Goal: Task Accomplishment & Management: Use online tool/utility

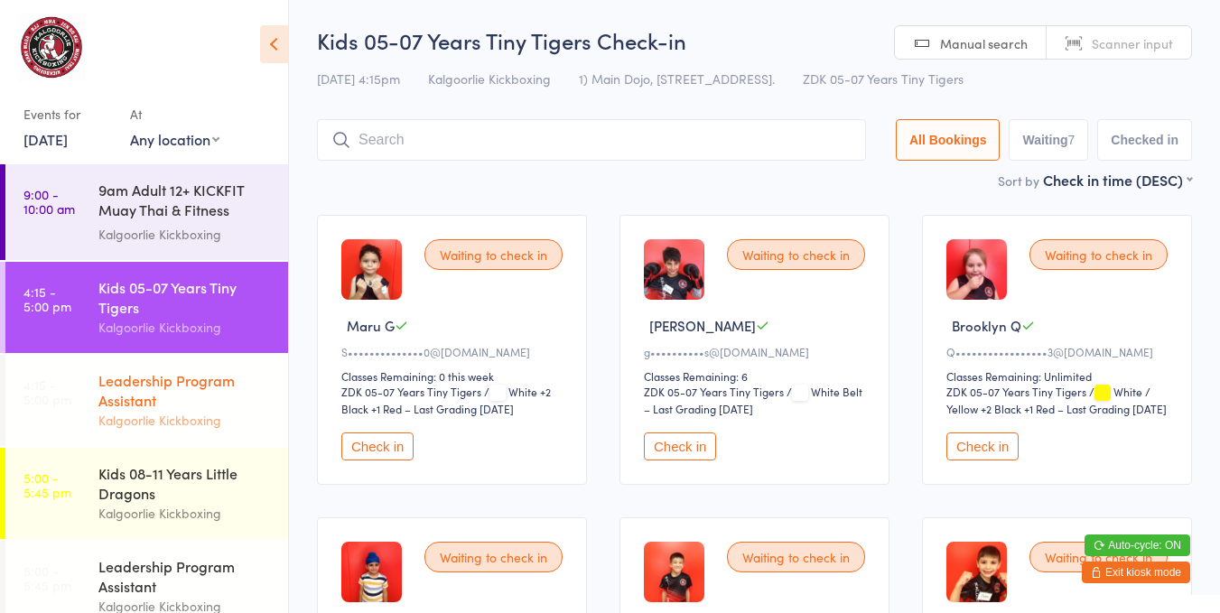
click at [143, 382] on div "Leadership Program Assistant" at bounding box center [185, 390] width 174 height 40
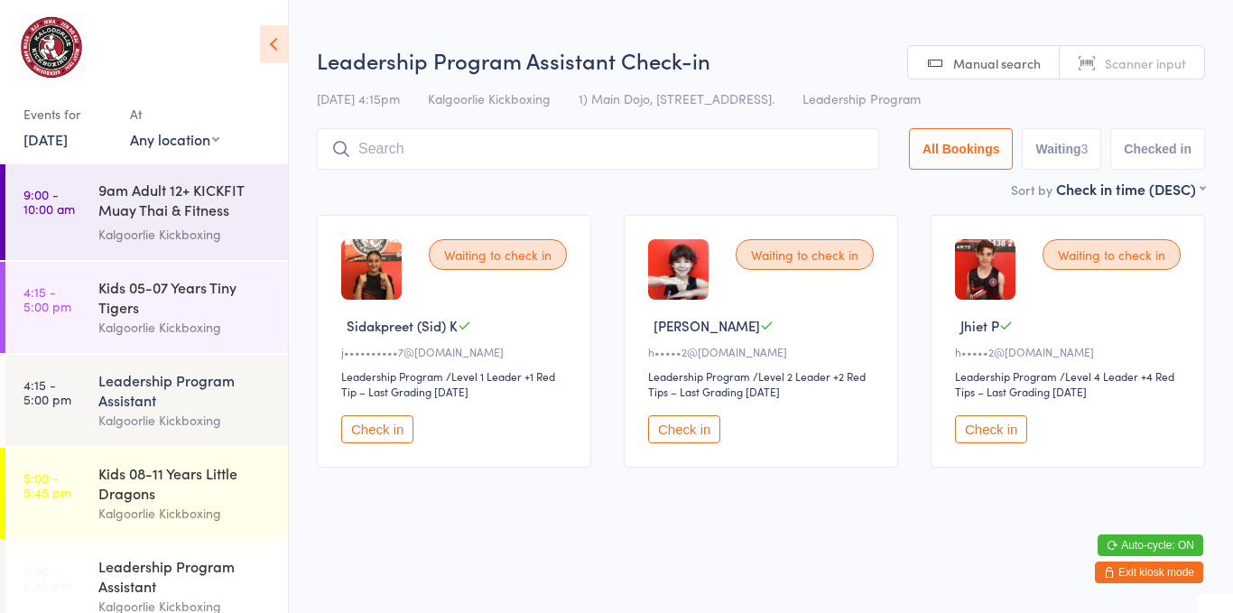
click at [674, 403] on div "Waiting to check in [PERSON_NAME]•••••2@[DOMAIN_NAME] Leadership Program Leader…" at bounding box center [761, 341] width 274 height 253
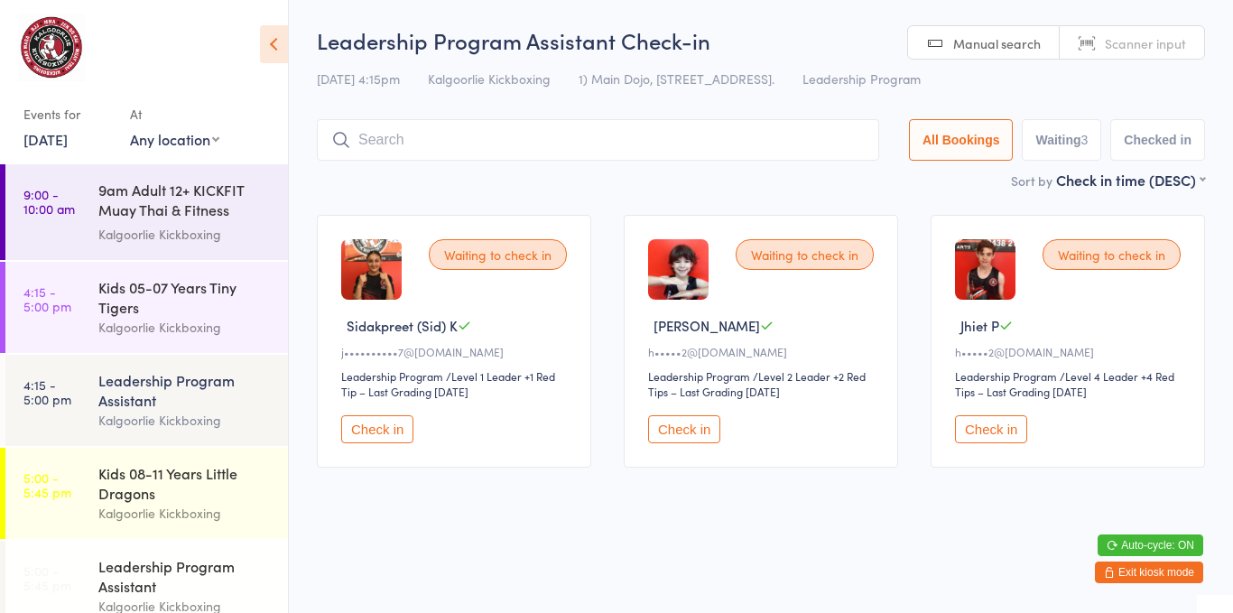
click at [680, 437] on button "Check in" at bounding box center [684, 429] width 72 height 28
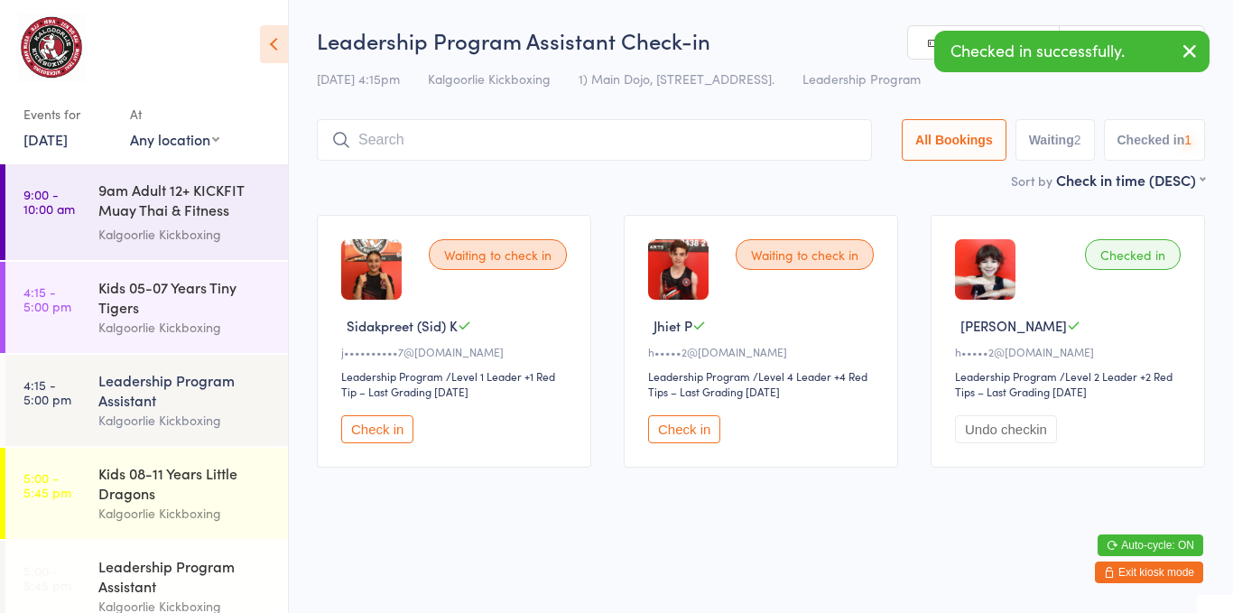
click at [680, 418] on button "Check in" at bounding box center [684, 429] width 72 height 28
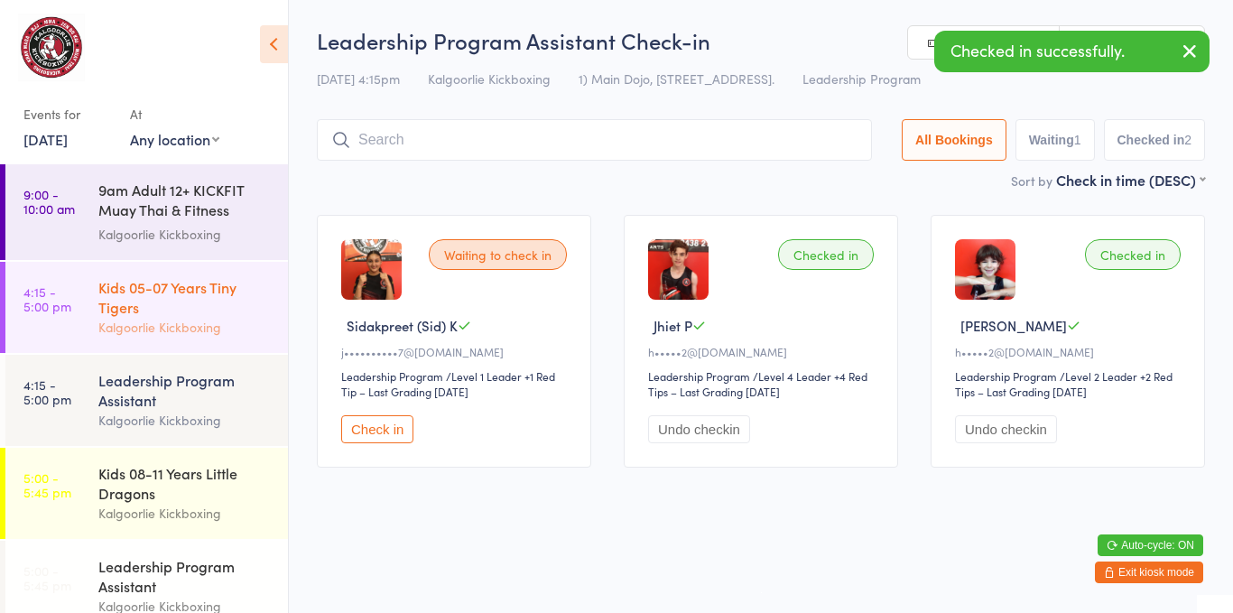
click at [136, 310] on div "Kids 05-07 Years Tiny Tigers" at bounding box center [185, 297] width 174 height 40
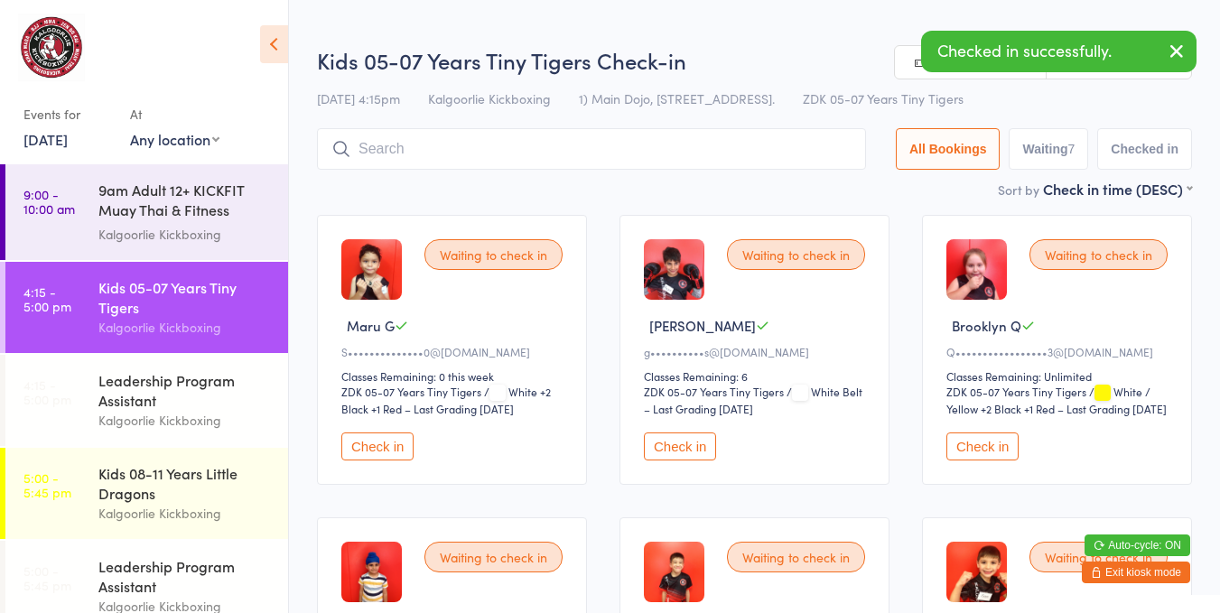
click at [821, 485] on div "Waiting to check in [PERSON_NAME] M g••••••••••s@[DOMAIN_NAME] Classes Remainin…" at bounding box center [754, 350] width 270 height 270
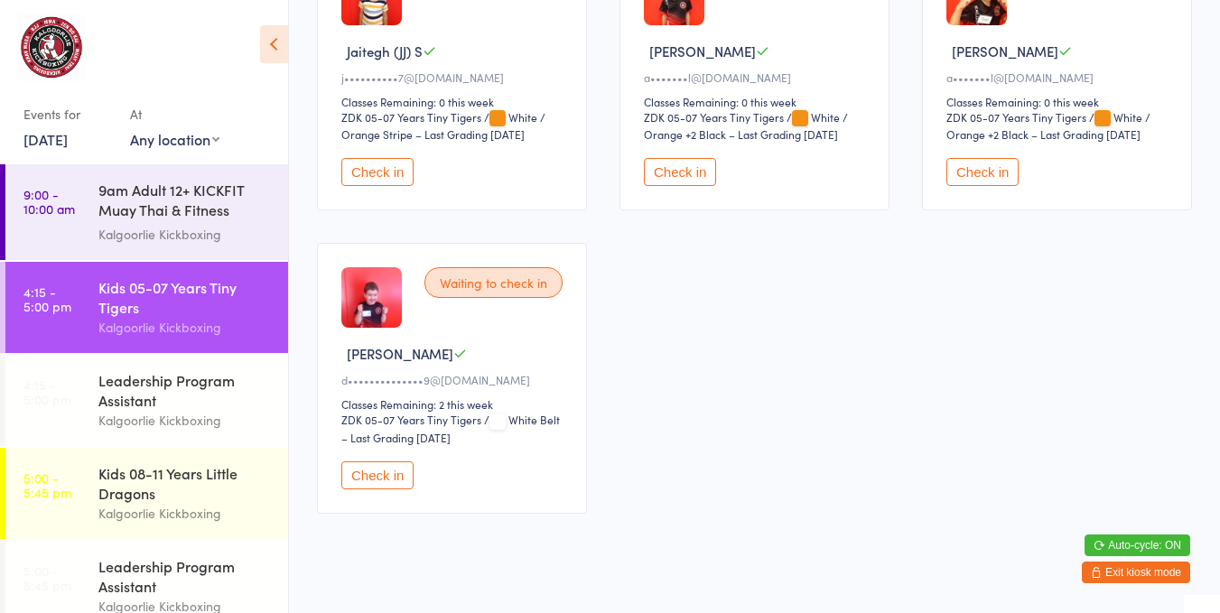
scroll to position [607, 0]
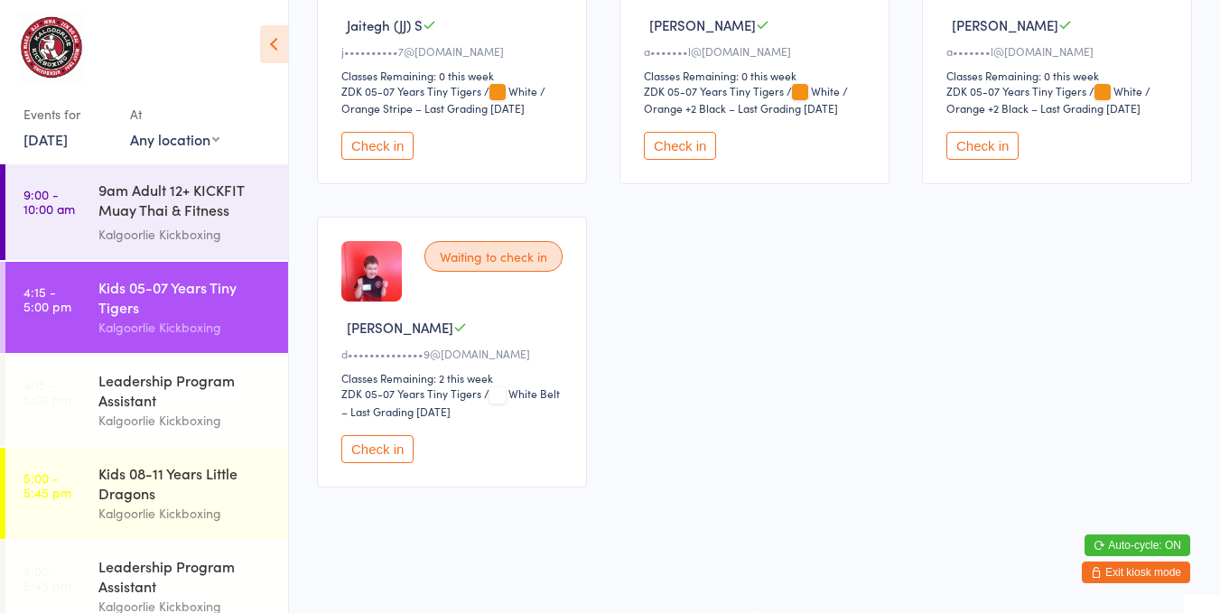
click at [91, 379] on link "4:15 - 5:00 pm Leadership Program Assistant Kalgoorlie Kickboxing" at bounding box center [146, 400] width 283 height 91
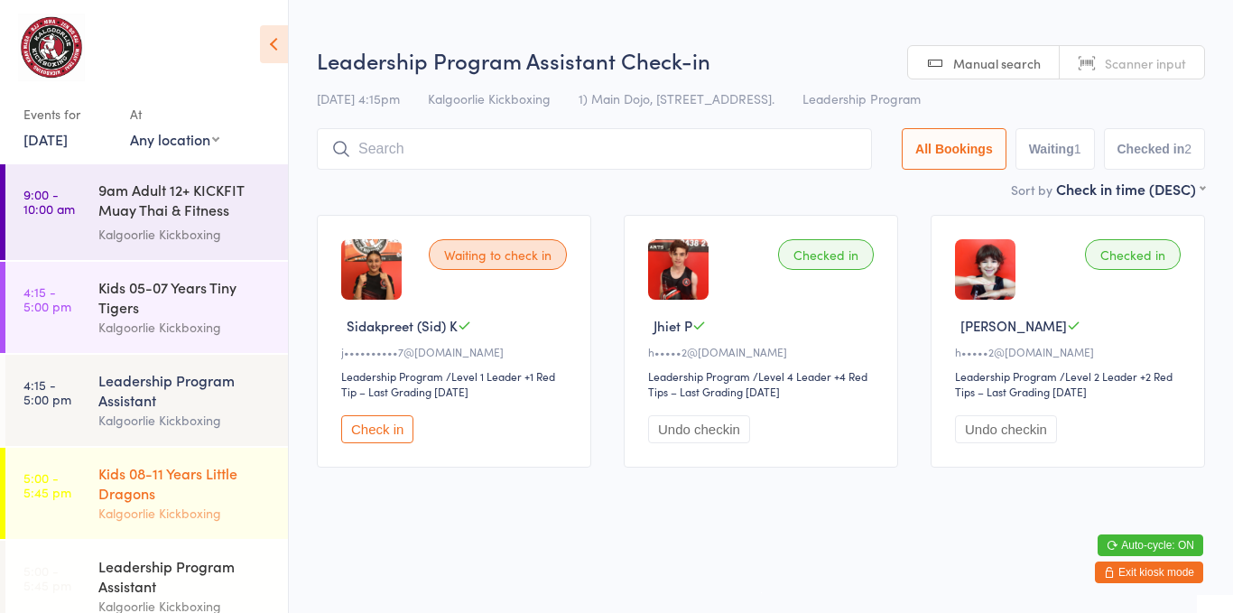
click at [152, 480] on div "Kids 08-11 Years Little Dragons" at bounding box center [185, 483] width 174 height 40
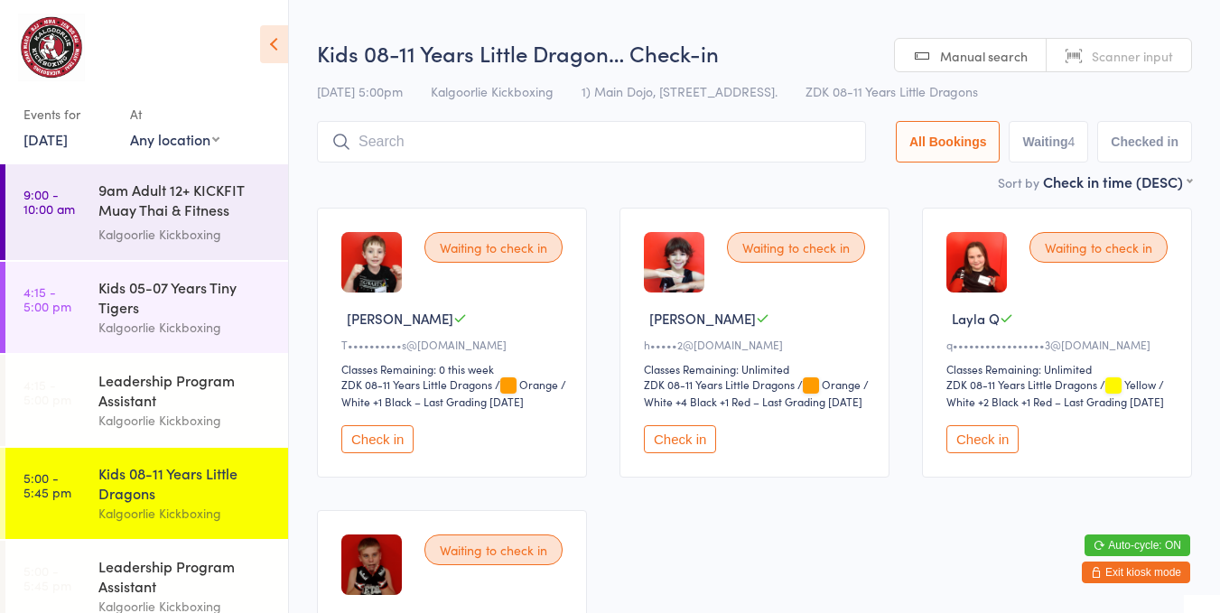
scroll to position [8, 0]
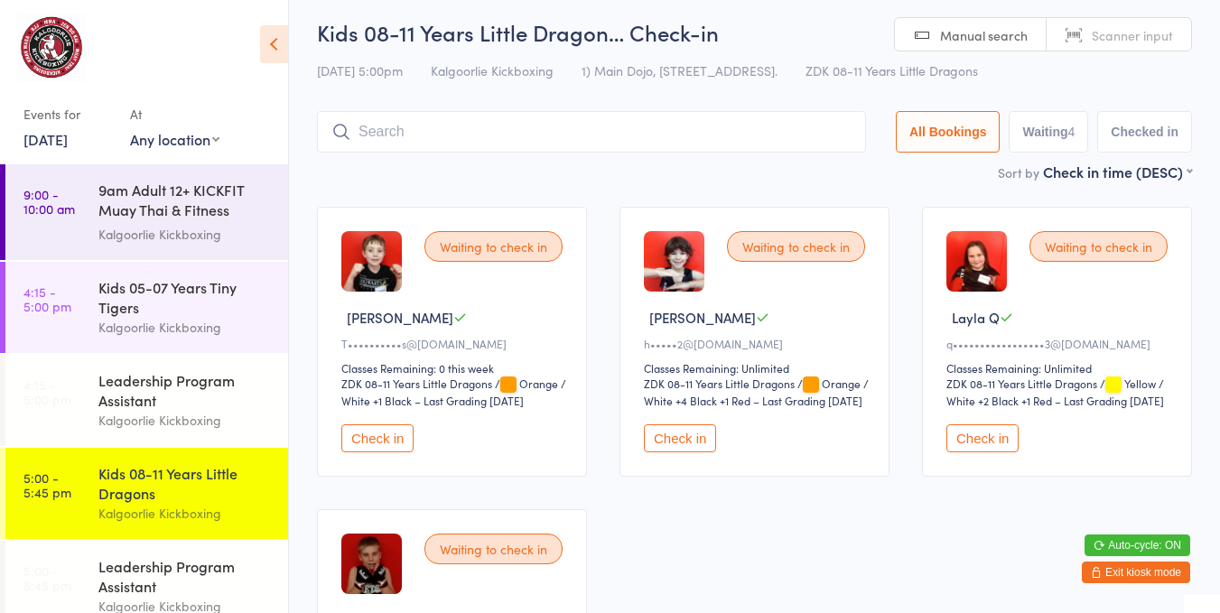
click at [709, 446] on button "Check in" at bounding box center [680, 438] width 72 height 28
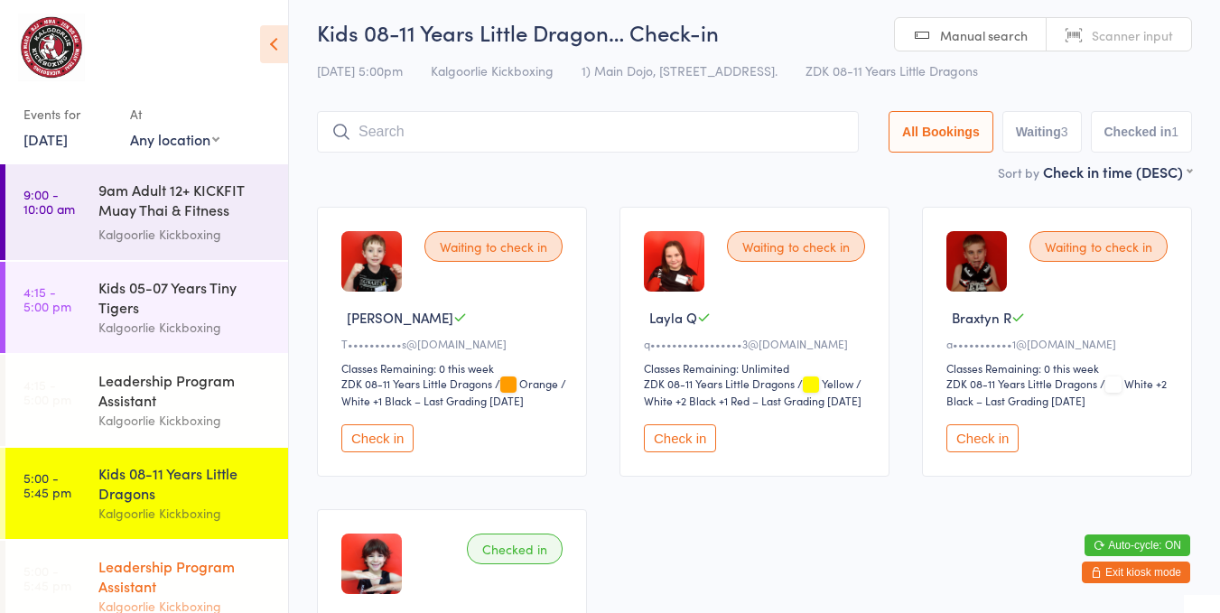
click at [181, 581] on div "Leadership Program Assistant" at bounding box center [185, 576] width 174 height 40
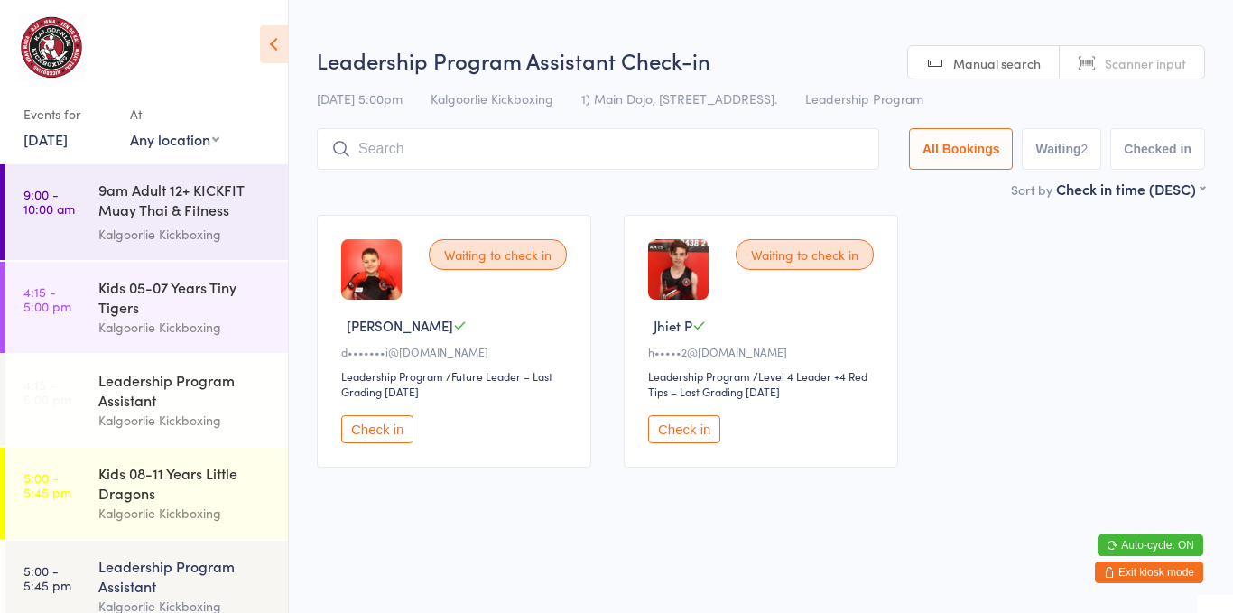
click at [672, 419] on button "Check in" at bounding box center [684, 429] width 72 height 28
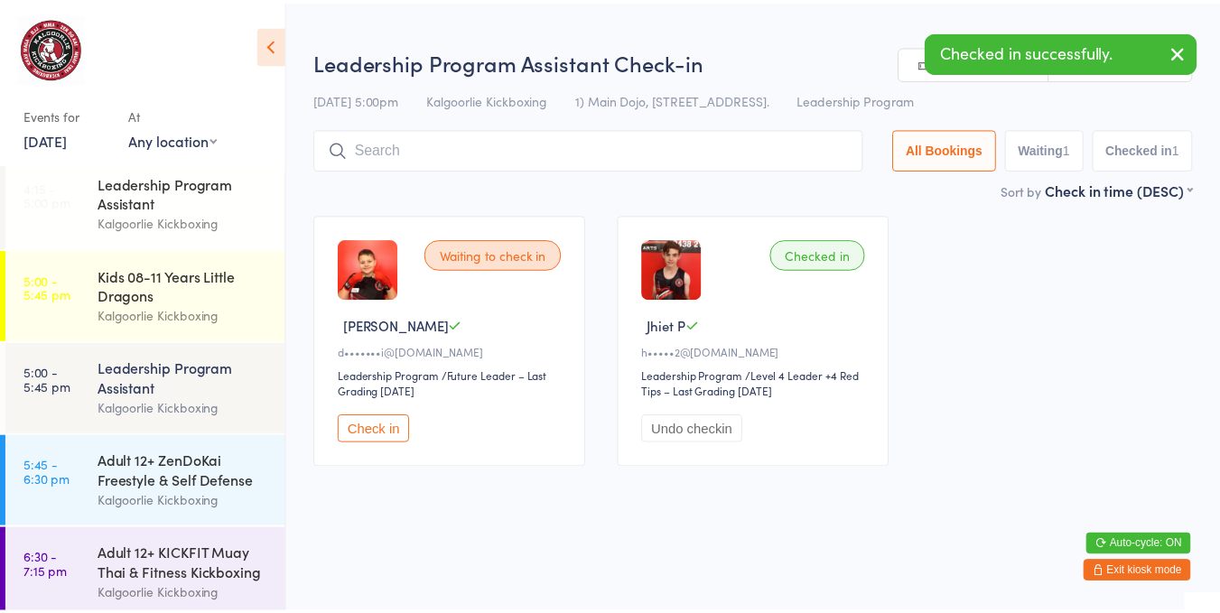
scroll to position [199, 0]
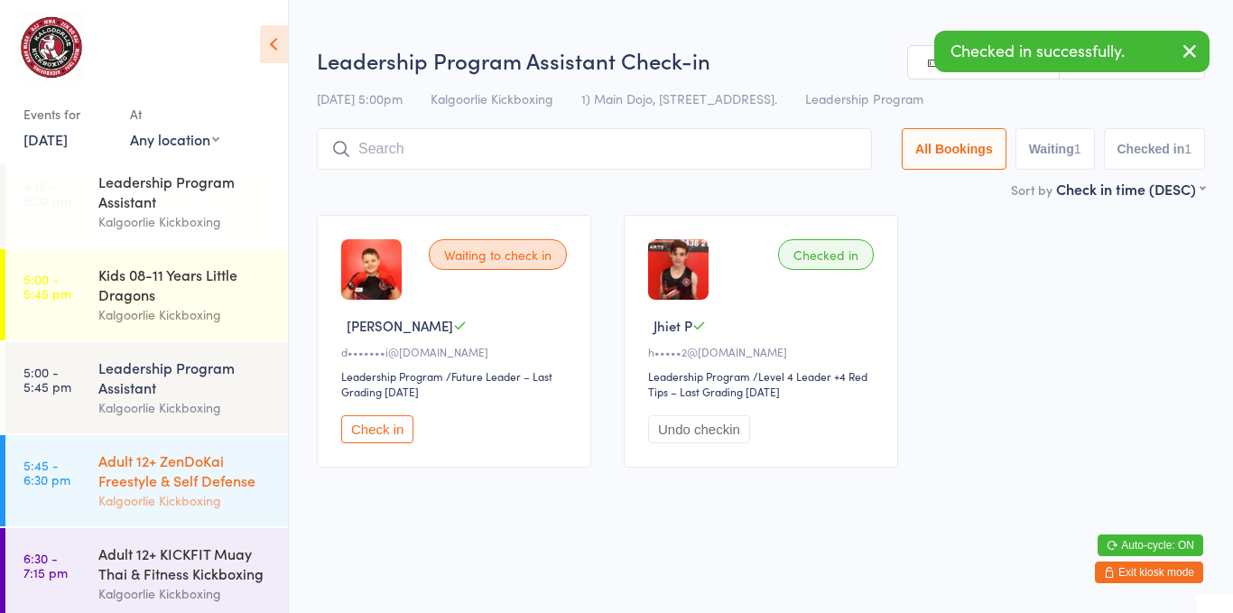
click at [132, 499] on div "Kalgoorlie Kickboxing" at bounding box center [185, 500] width 174 height 21
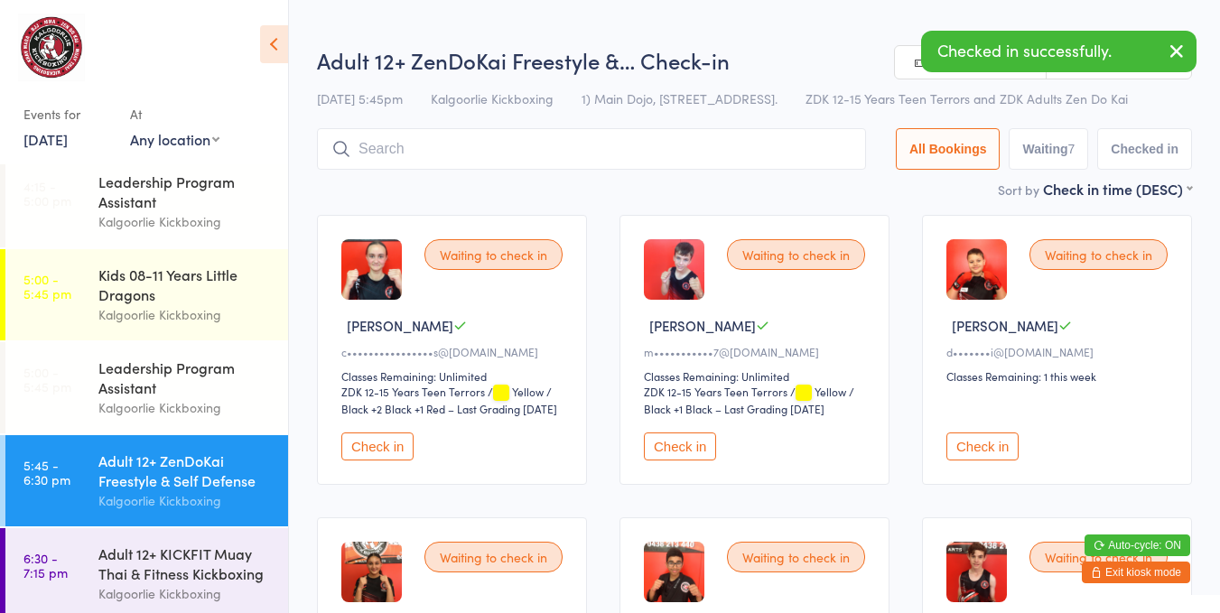
click at [722, 485] on div "Waiting to check in [PERSON_NAME] E m•••••••••••7@[DOMAIN_NAME] Classes Remaini…" at bounding box center [754, 350] width 270 height 270
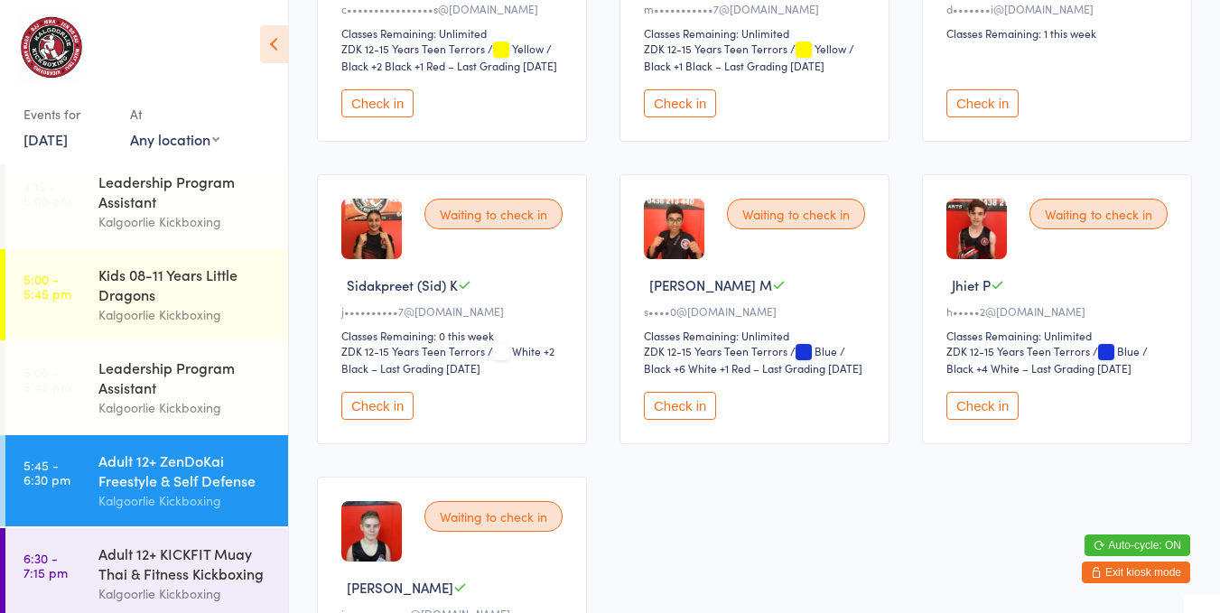
scroll to position [348, 0]
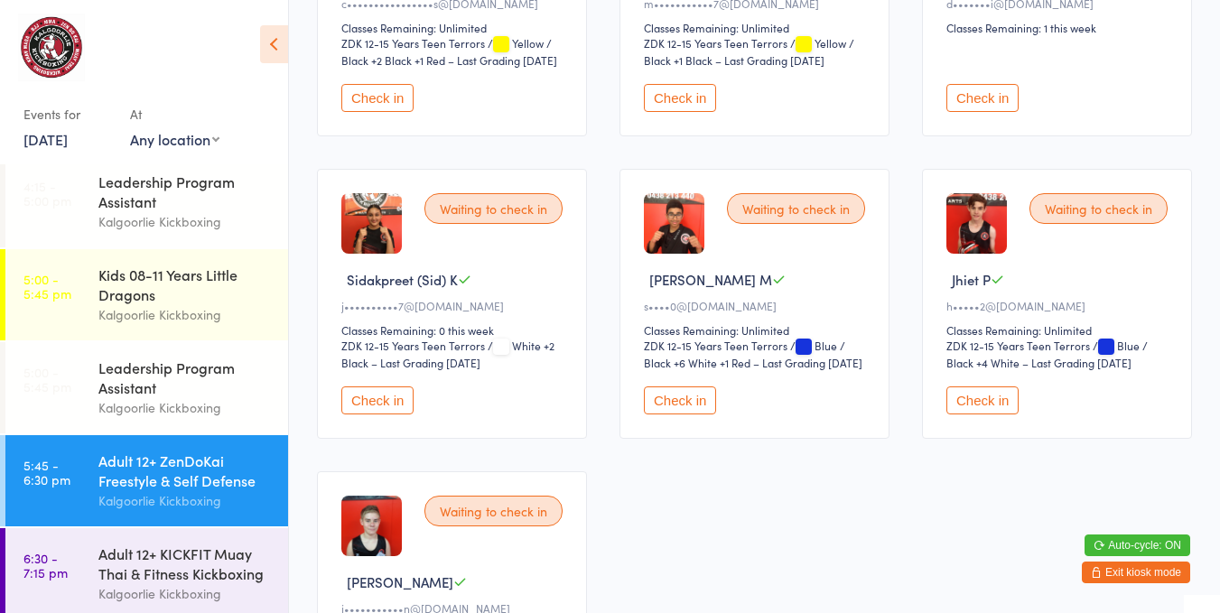
click at [997, 394] on button "Check in" at bounding box center [982, 400] width 72 height 28
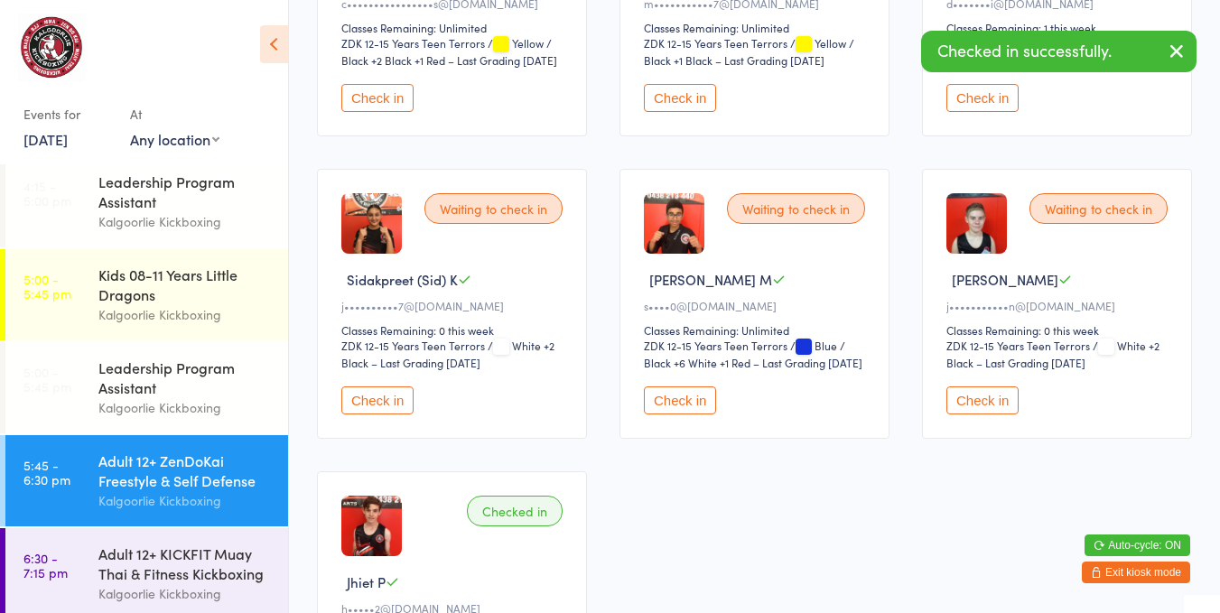
scroll to position [0, 0]
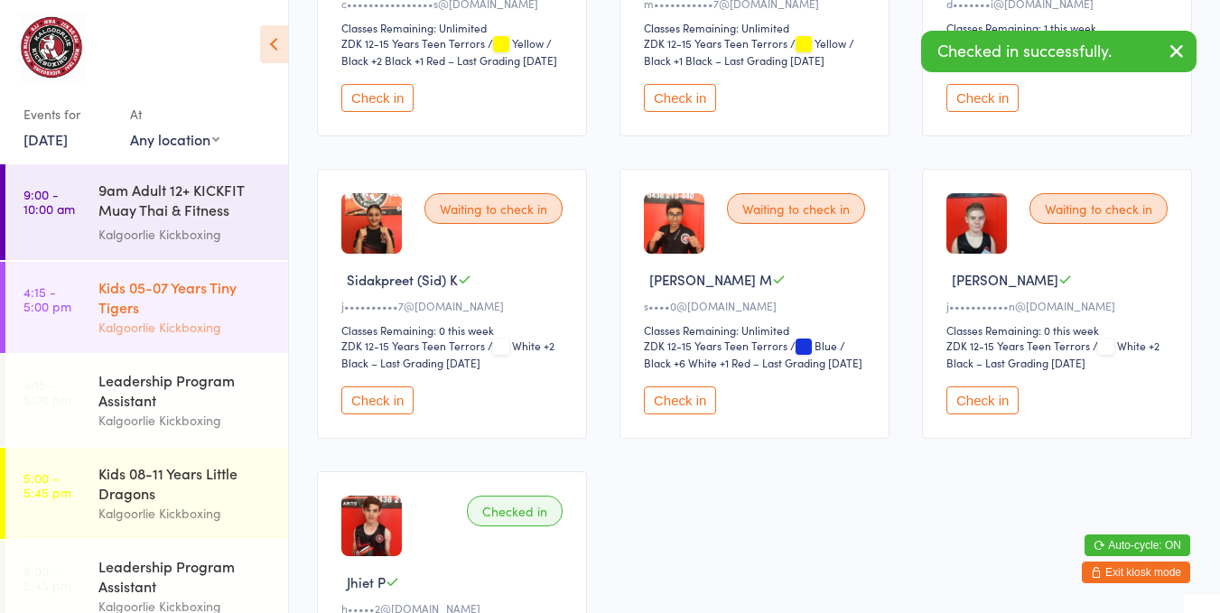
click at [183, 325] on div "Kalgoorlie Kickboxing" at bounding box center [185, 327] width 174 height 21
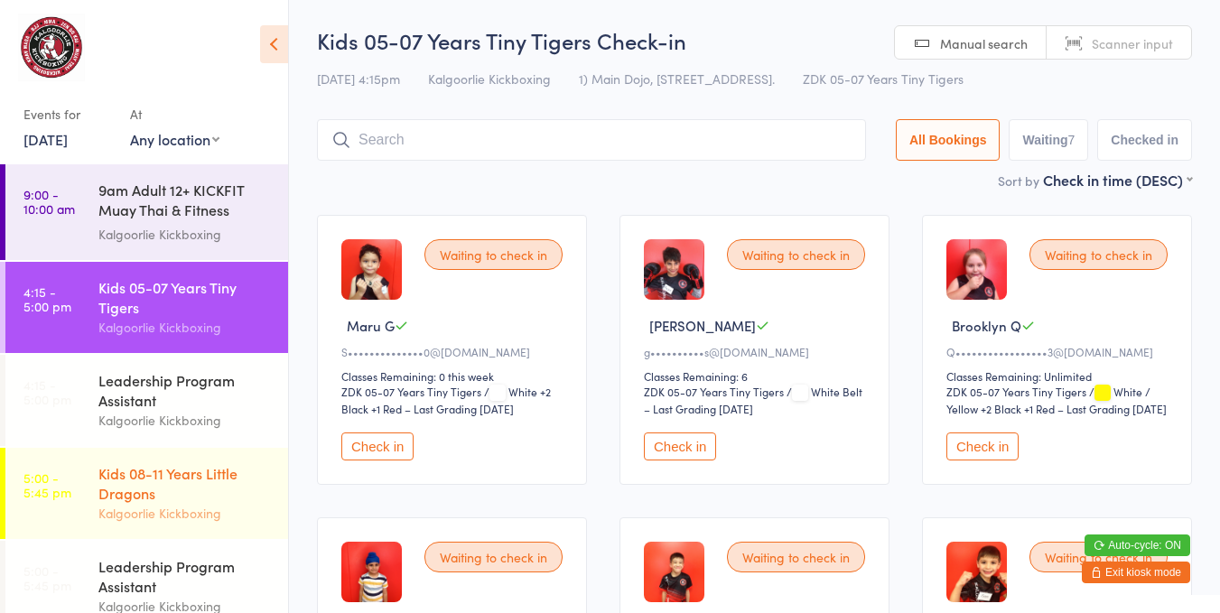
click at [98, 492] on link "5:00 - 5:45 pm Kids 08-11 Years Little Dragons Kalgoorlie Kickboxing" at bounding box center [146, 493] width 283 height 91
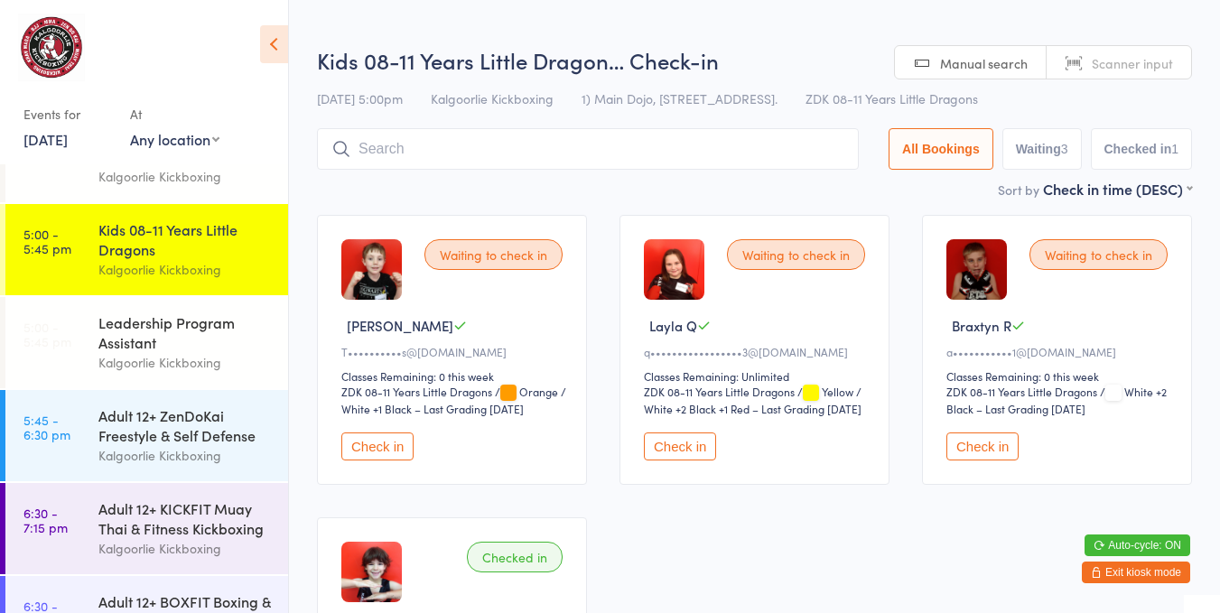
scroll to position [250, 0]
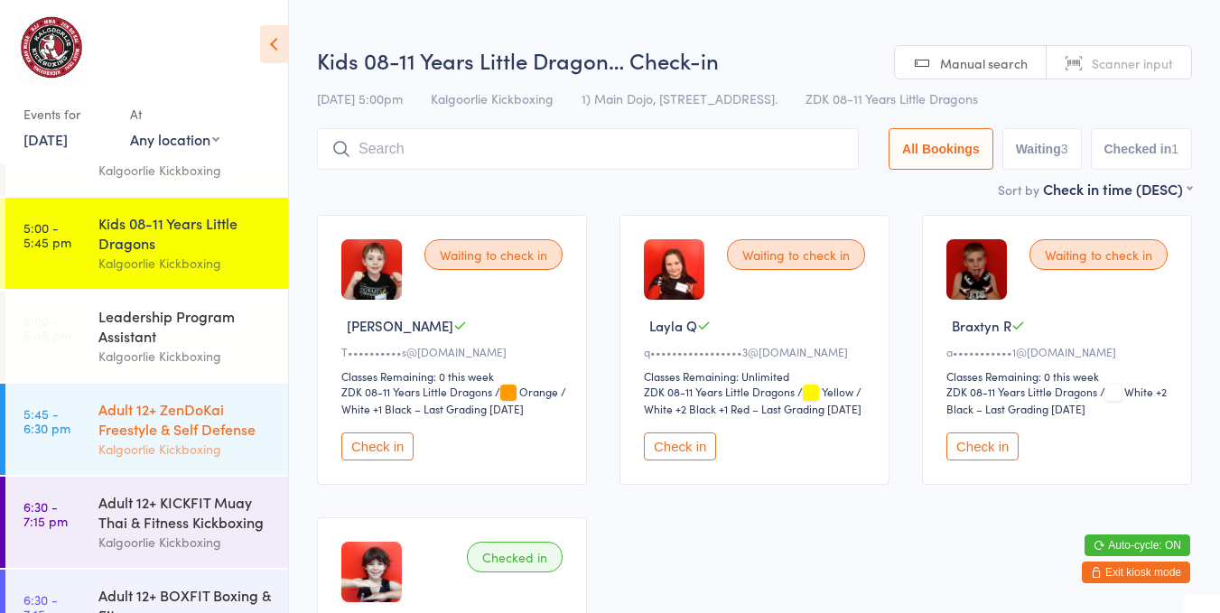
click at [110, 419] on div "Adult 12+ ZenDoKai Freestyle & Self Defense" at bounding box center [185, 419] width 174 height 40
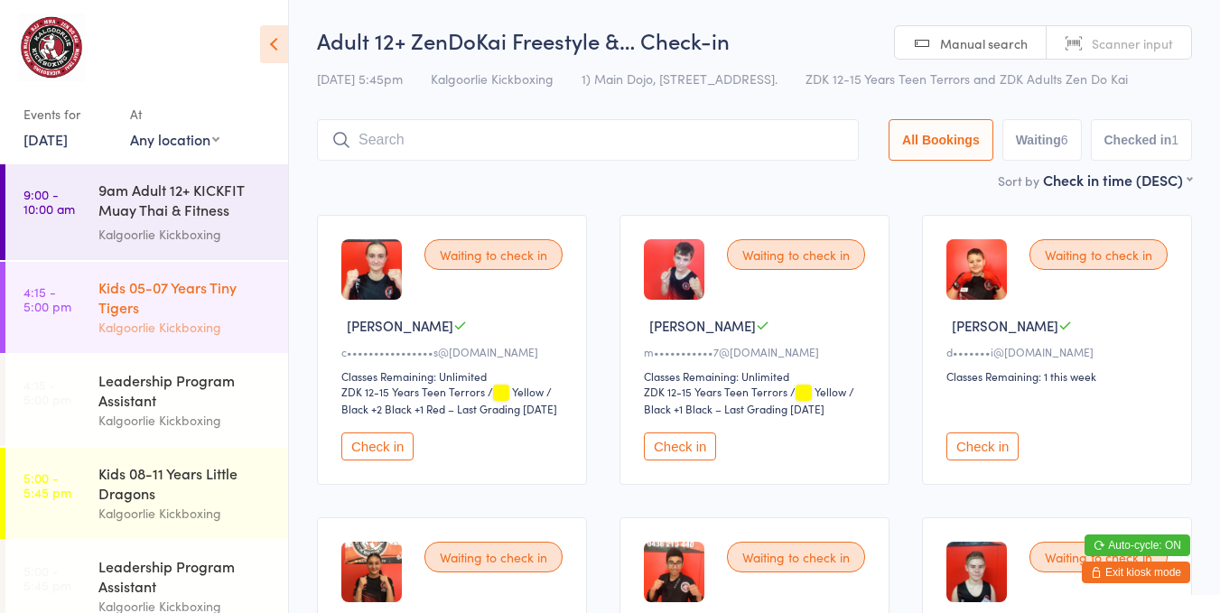
click at [143, 307] on div "Kids 05-07 Years Tiny Tigers" at bounding box center [185, 297] width 174 height 40
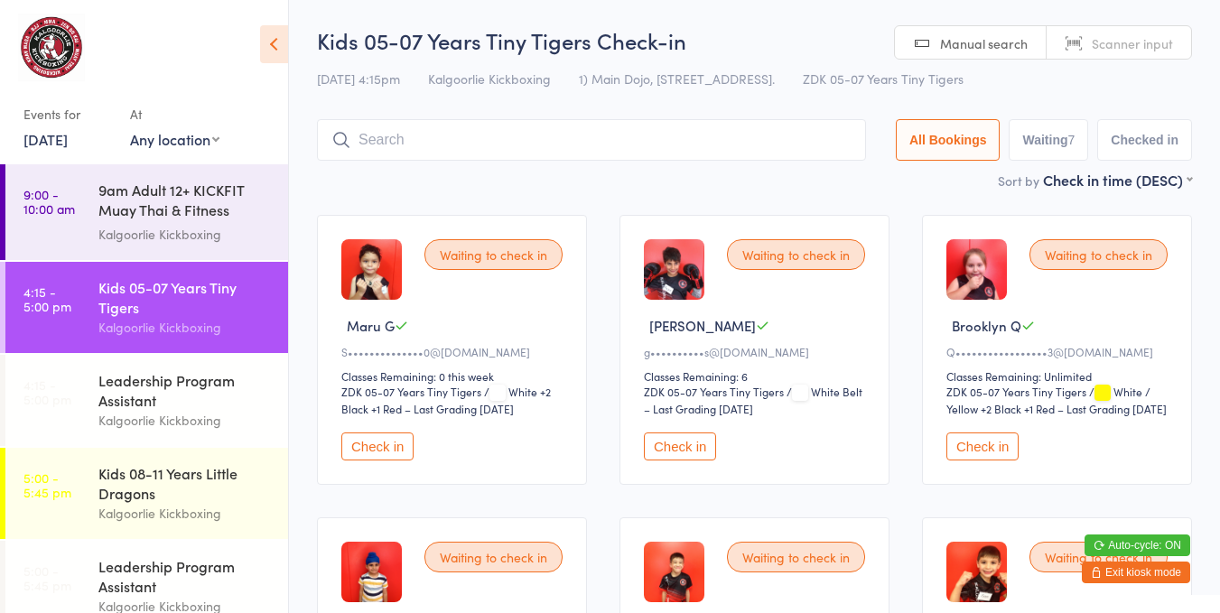
click at [985, 416] on div "ZDK 05-07 Years Tiny Tigers ZDK 05-07 Years Tiny Tigers / White / Yellow +2 Bla…" at bounding box center [1059, 400] width 227 height 33
click at [990, 451] on button "Check in" at bounding box center [982, 446] width 72 height 28
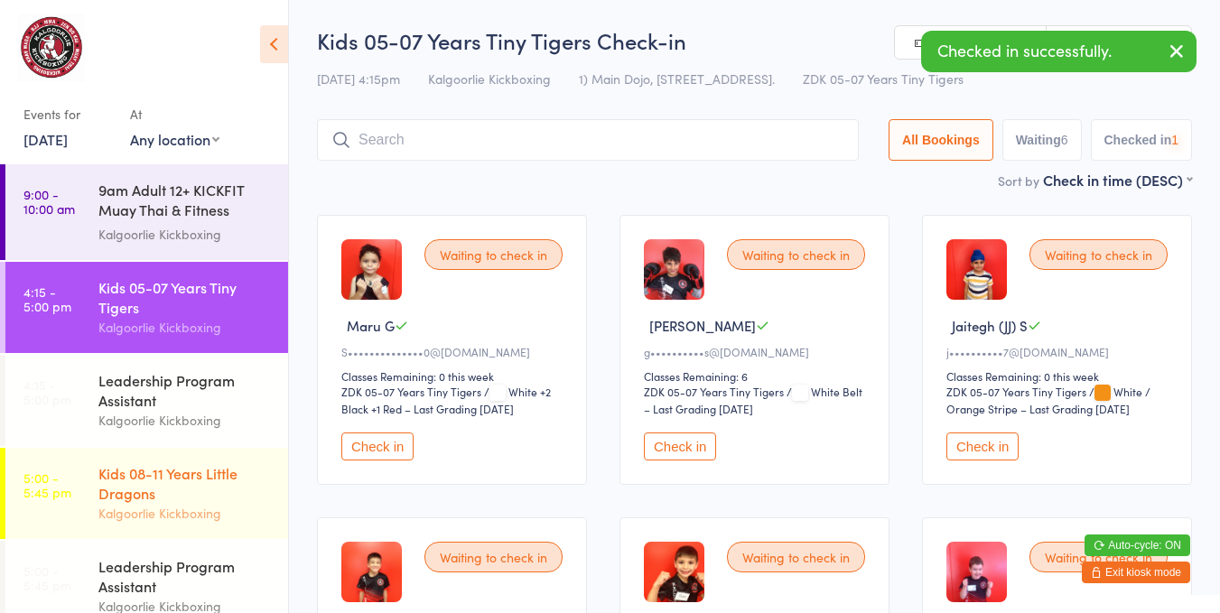
click at [195, 508] on div "Kalgoorlie Kickboxing" at bounding box center [185, 513] width 174 height 21
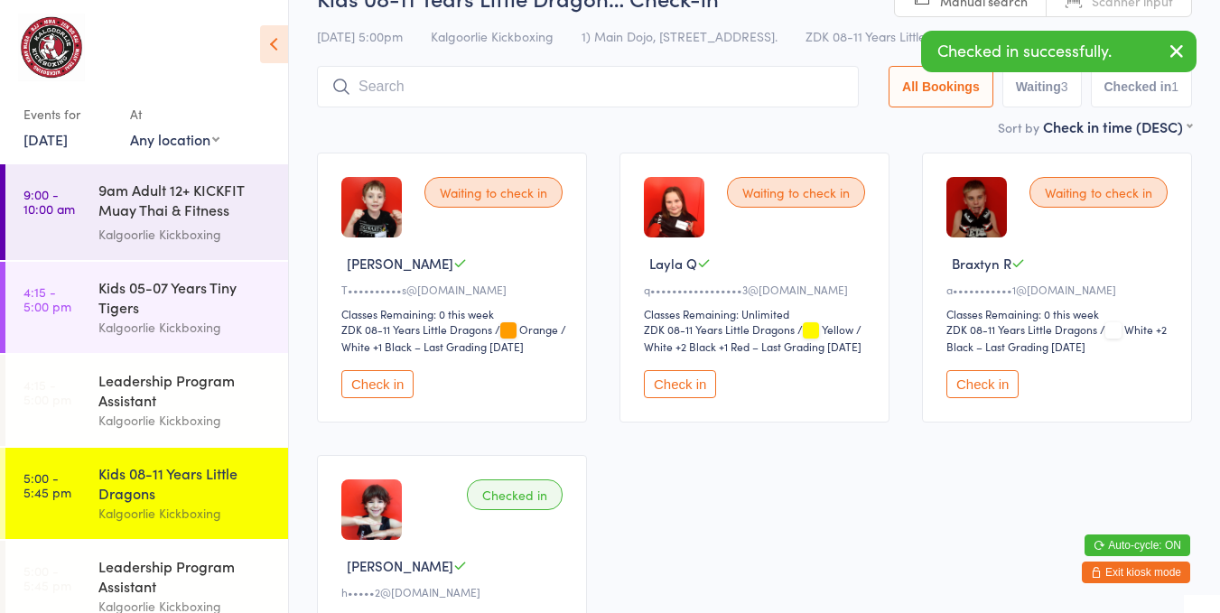
scroll to position [82, 0]
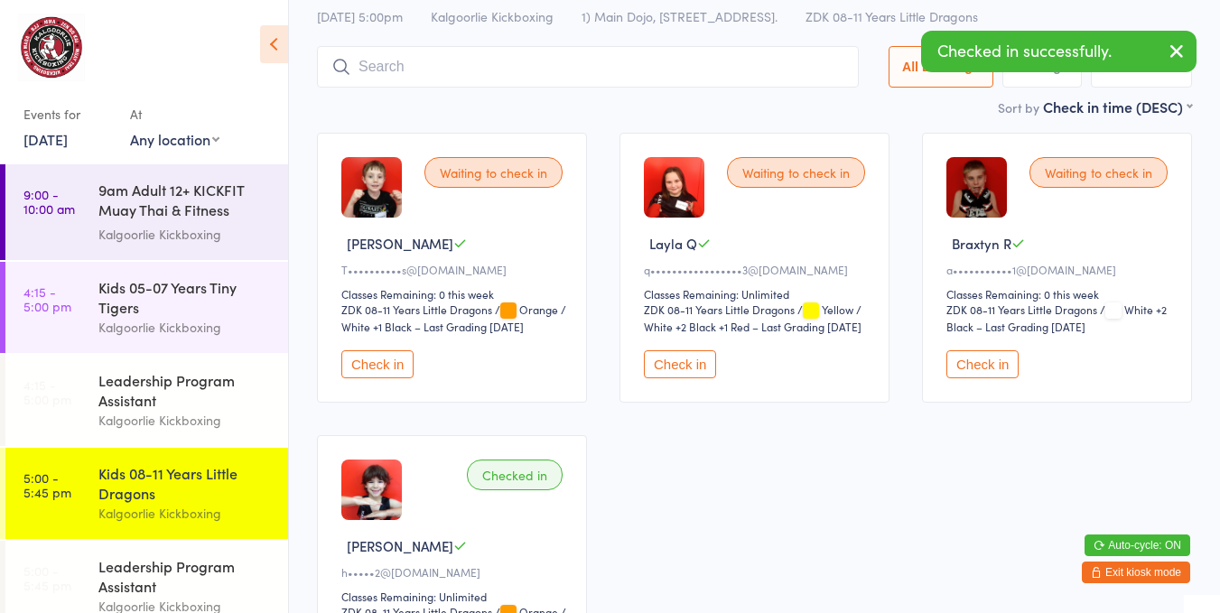
click at [659, 376] on button "Check in" at bounding box center [680, 364] width 72 height 28
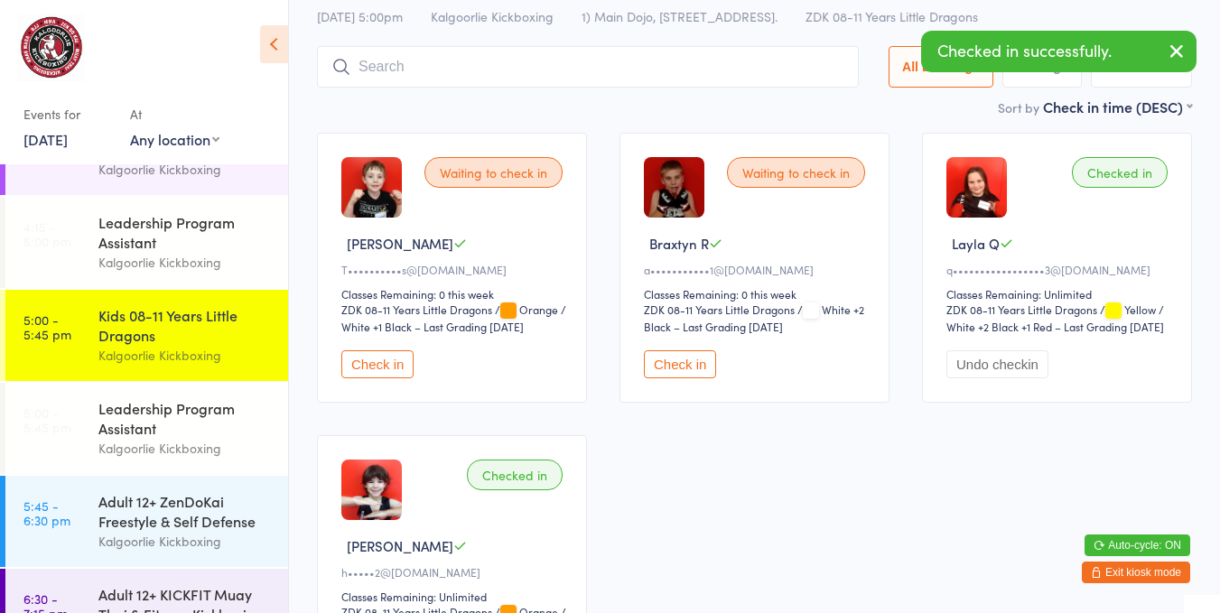
scroll to position [162, 0]
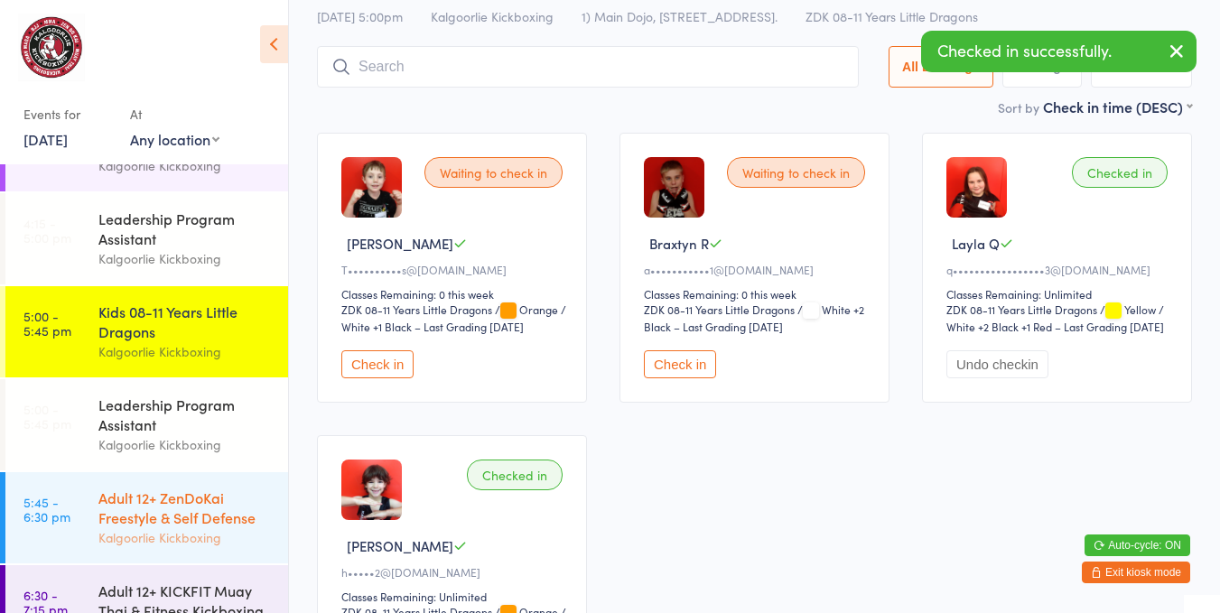
click at [172, 509] on div "Adult 12+ ZenDoKai Freestyle & Self Defense" at bounding box center [185, 508] width 174 height 40
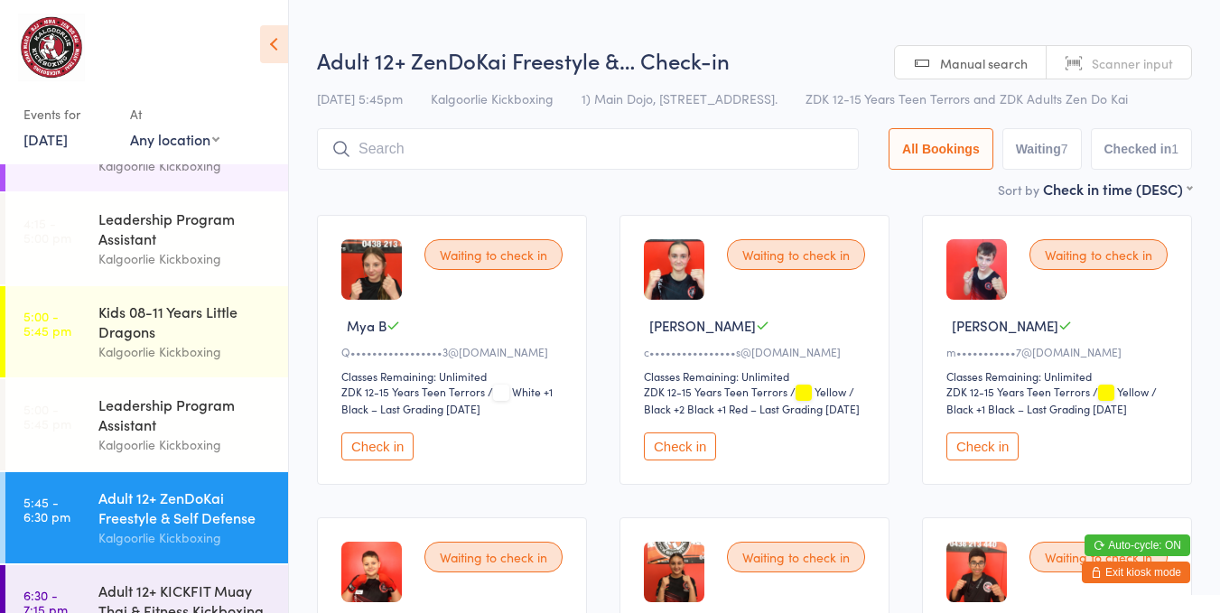
click at [400, 447] on button "Check in" at bounding box center [377, 446] width 72 height 28
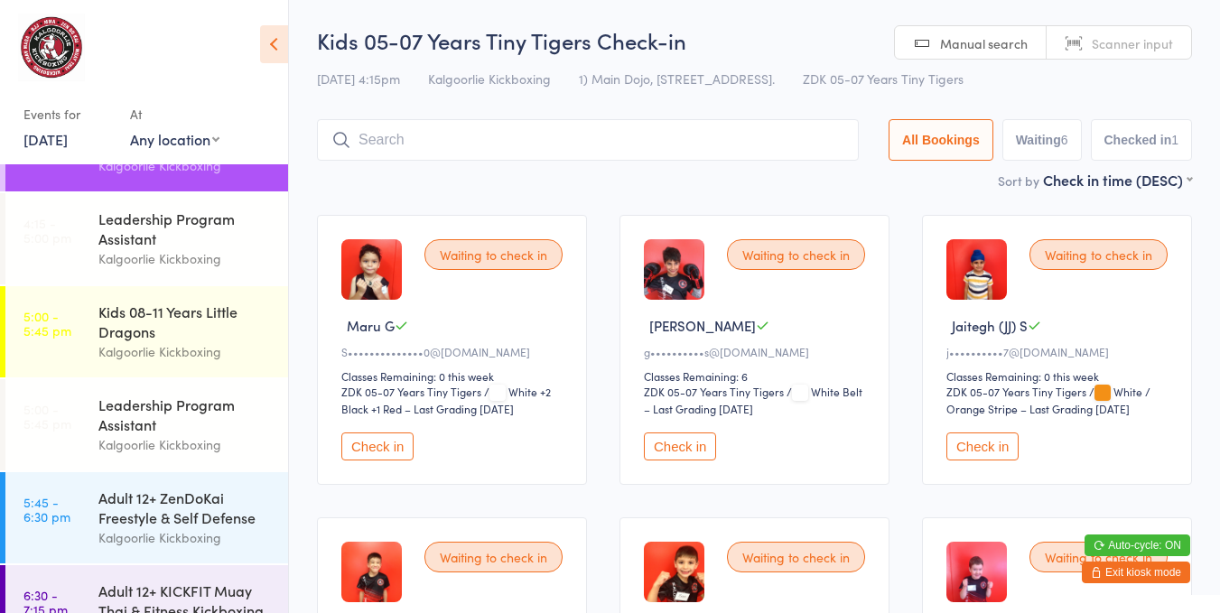
click at [685, 435] on button "Check in" at bounding box center [680, 446] width 72 height 28
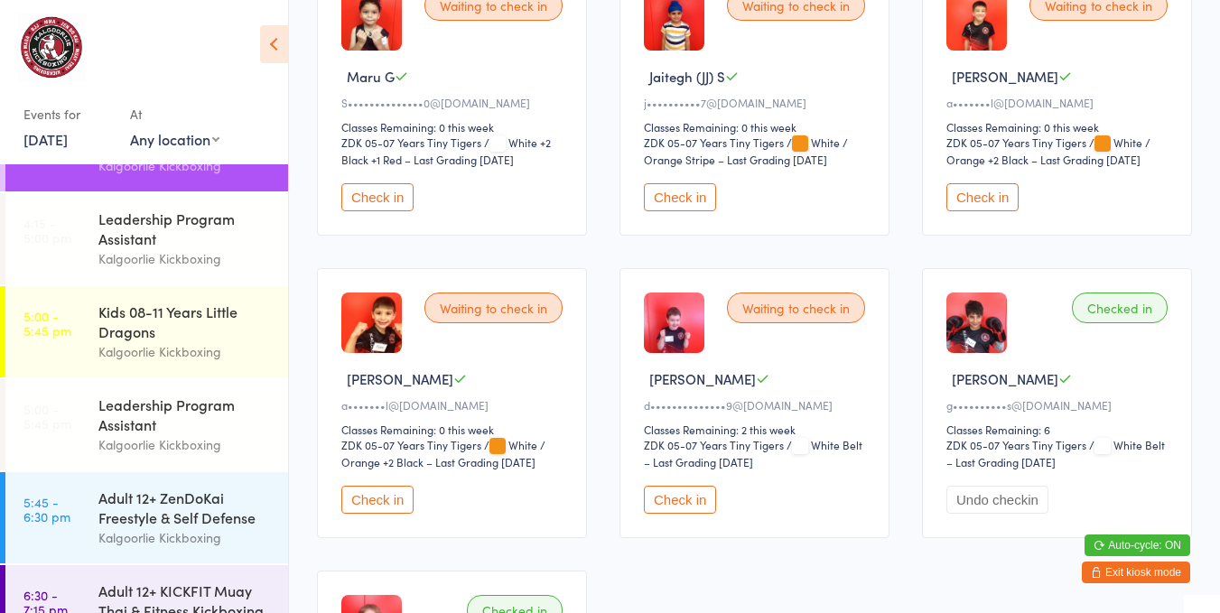
scroll to position [250, 0]
click at [706, 192] on button "Check in" at bounding box center [680, 196] width 72 height 28
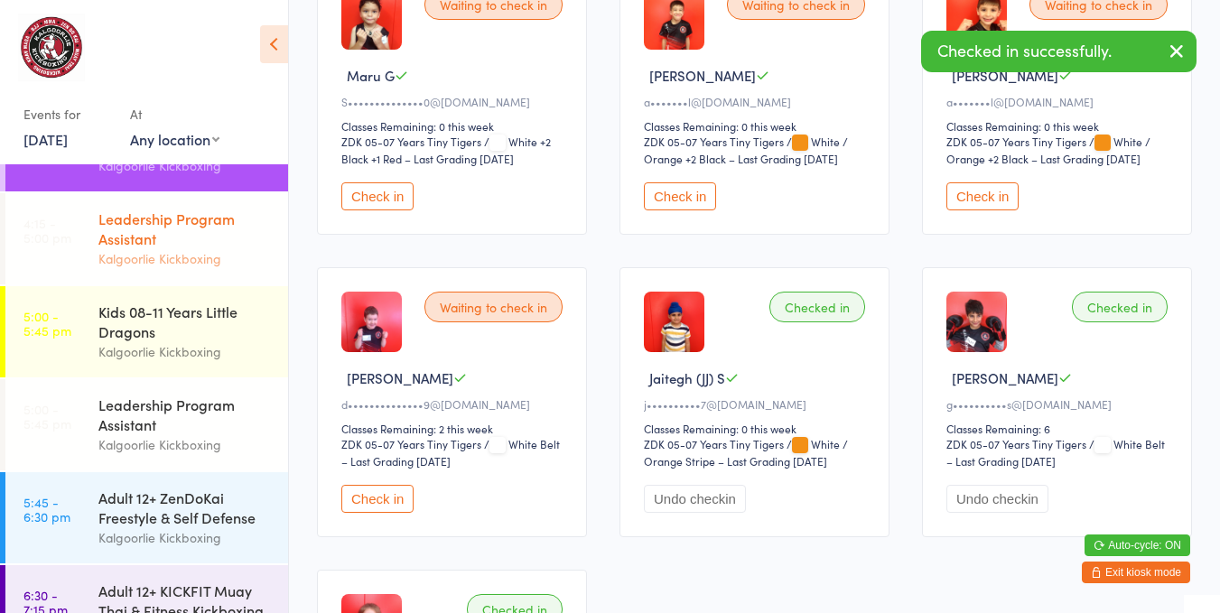
click at [236, 258] on div "Kalgoorlie Kickboxing" at bounding box center [185, 258] width 174 height 21
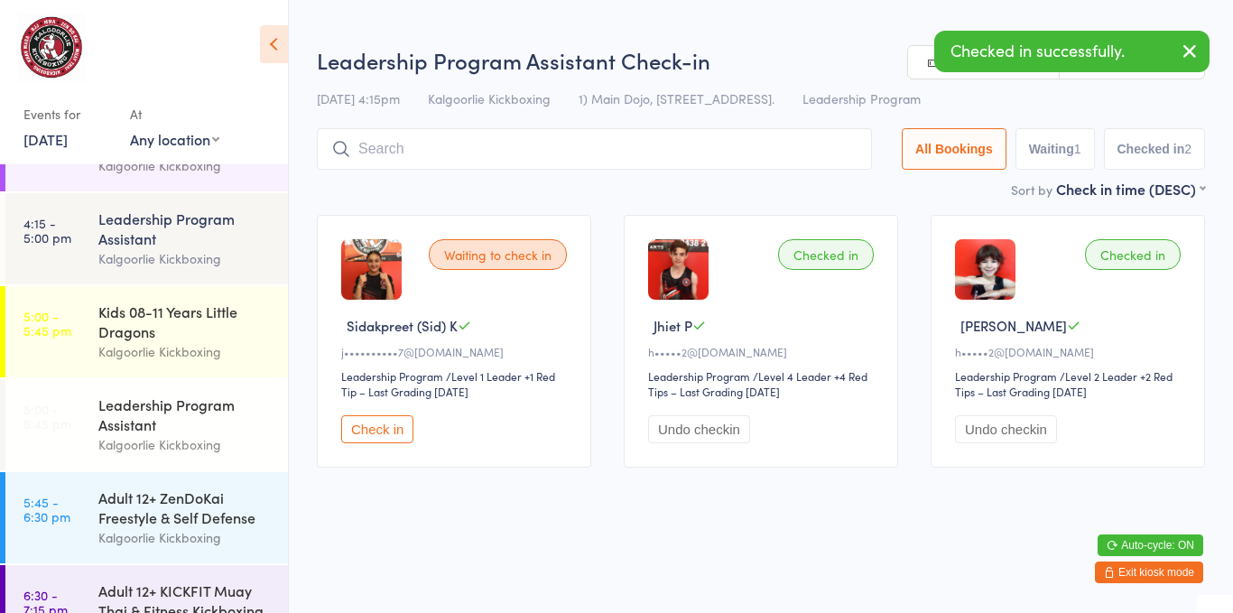
click at [398, 417] on button "Check in" at bounding box center [377, 429] width 72 height 28
click at [229, 517] on div "Adult 12+ ZenDoKai Freestyle & Self Defense" at bounding box center [185, 508] width 174 height 40
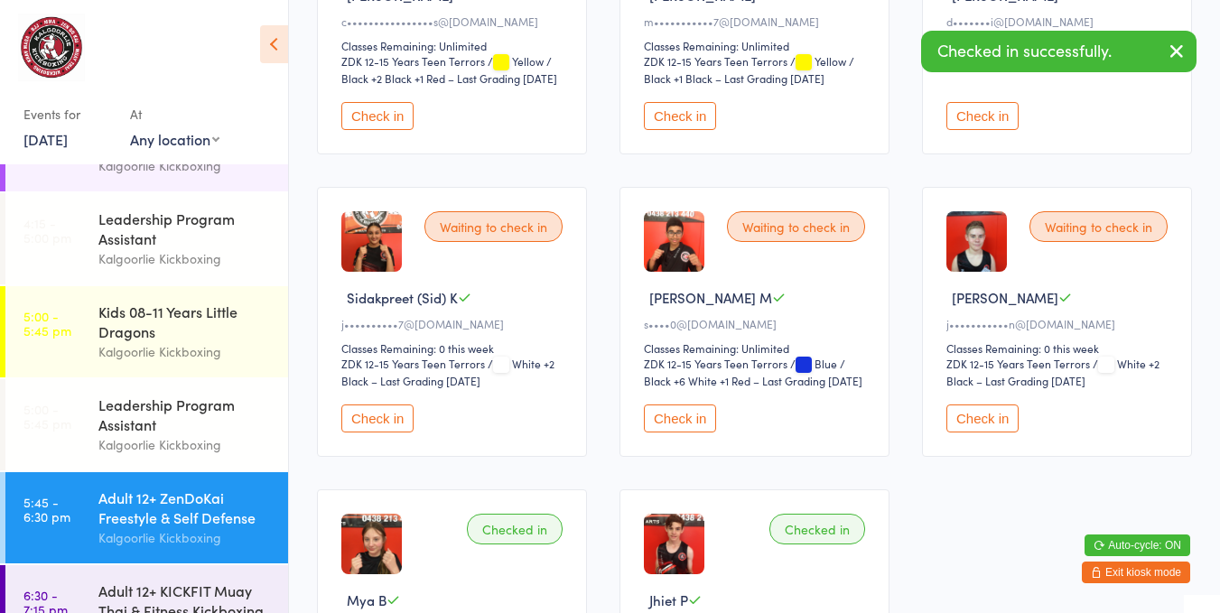
scroll to position [348, 0]
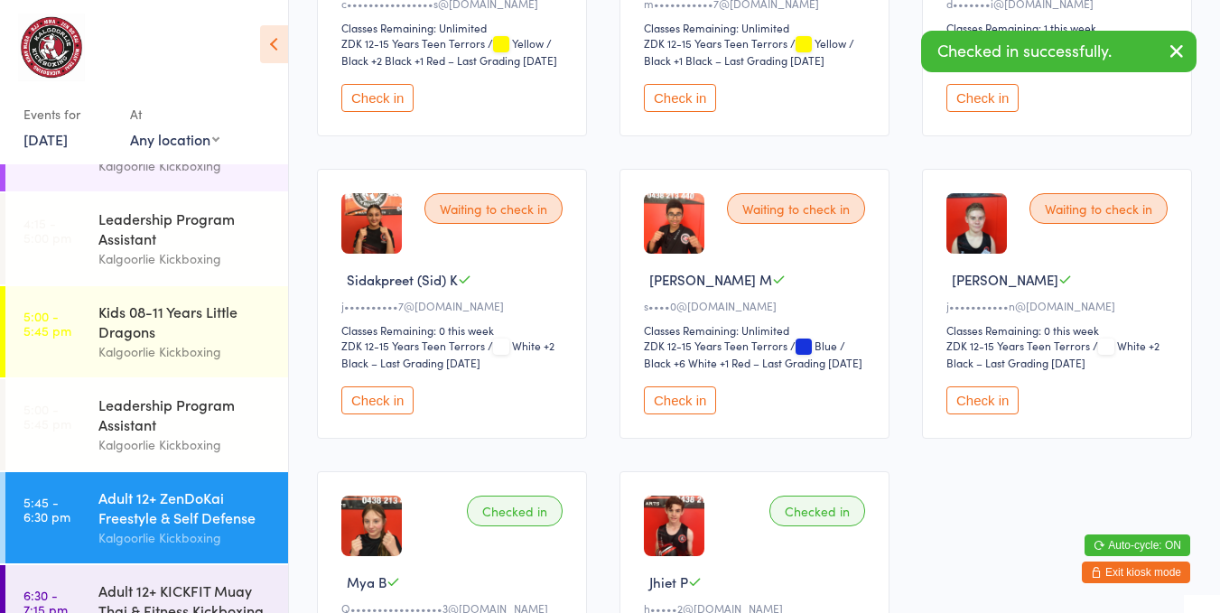
click at [395, 410] on button "Check in" at bounding box center [377, 400] width 72 height 28
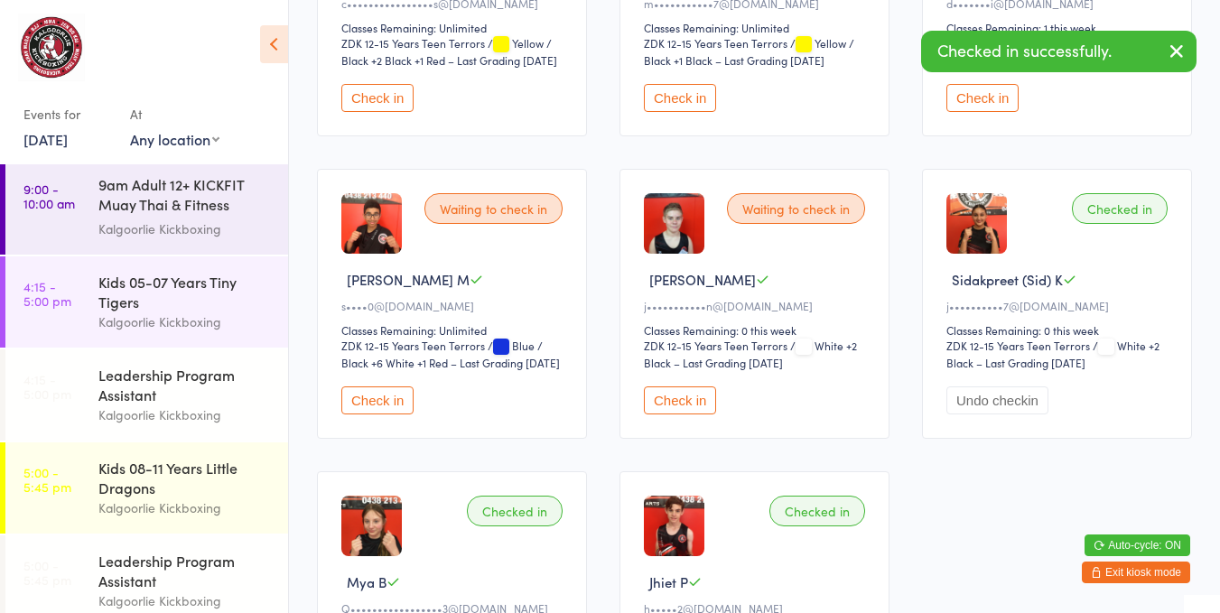
scroll to position [0, 0]
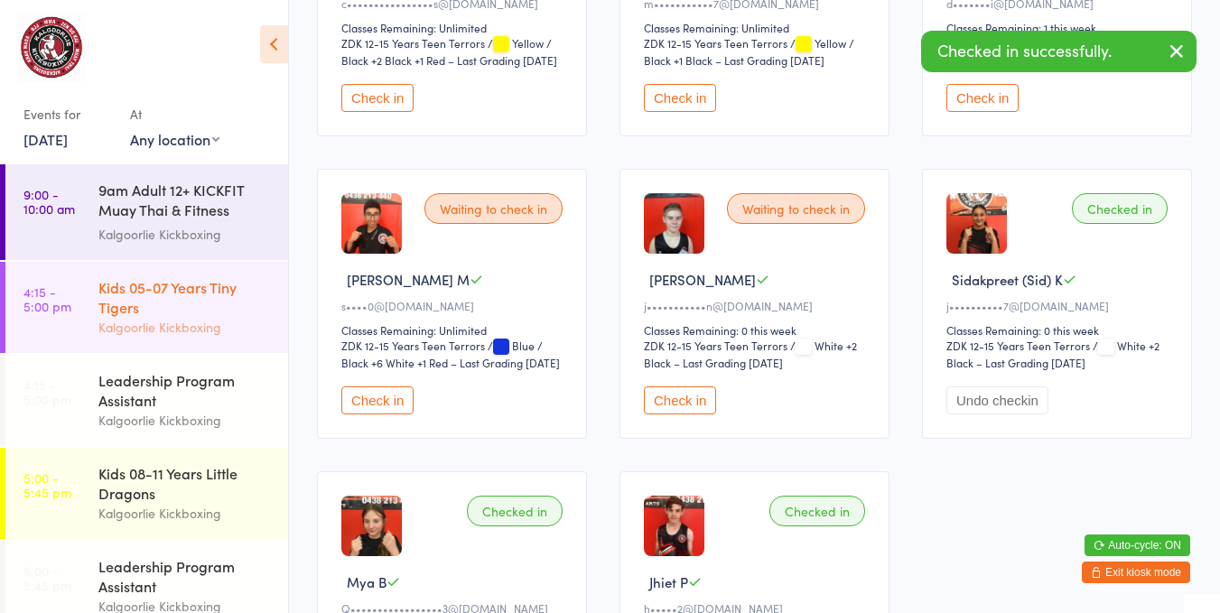
click at [217, 315] on div "Kids 05-07 Years Tiny Tigers" at bounding box center [185, 297] width 174 height 40
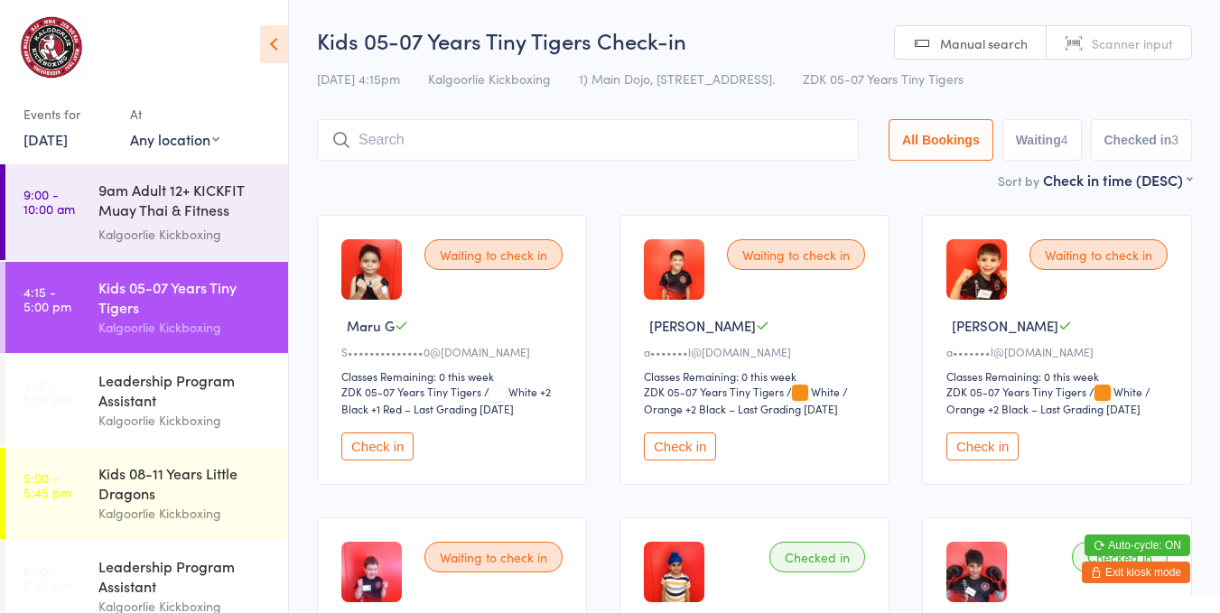
click at [371, 434] on button "Check in" at bounding box center [377, 446] width 72 height 28
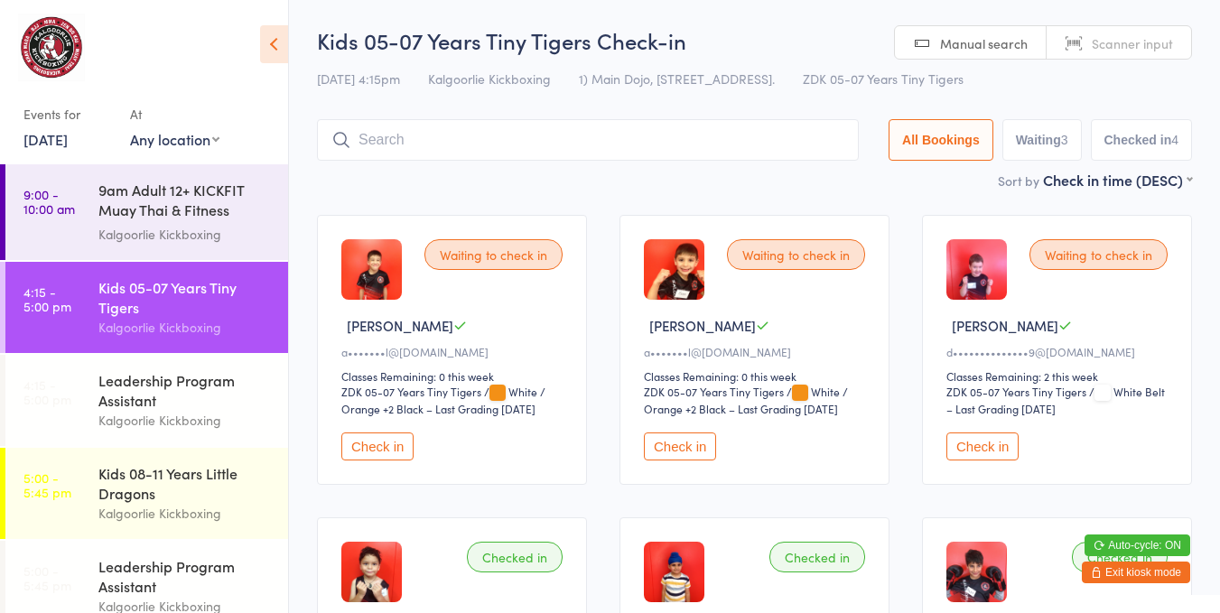
click at [376, 442] on button "Check in" at bounding box center [377, 446] width 72 height 28
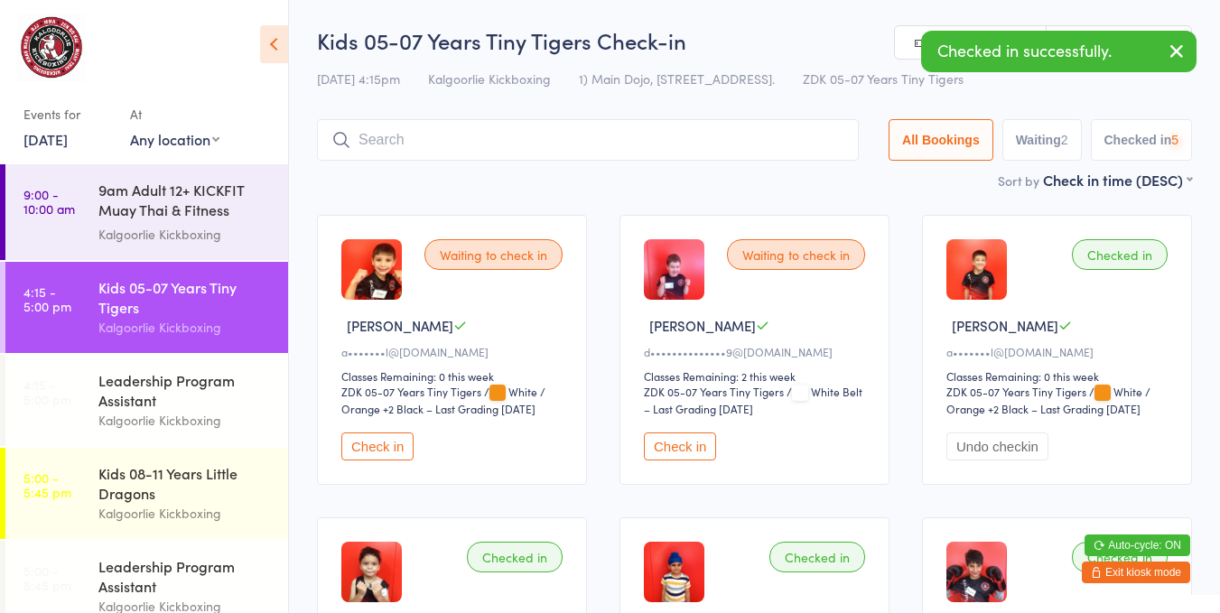
click at [697, 442] on button "Check in" at bounding box center [680, 446] width 72 height 28
click at [669, 434] on button "Undo checkin" at bounding box center [695, 446] width 102 height 28
click at [391, 457] on button "Check in" at bounding box center [377, 446] width 72 height 28
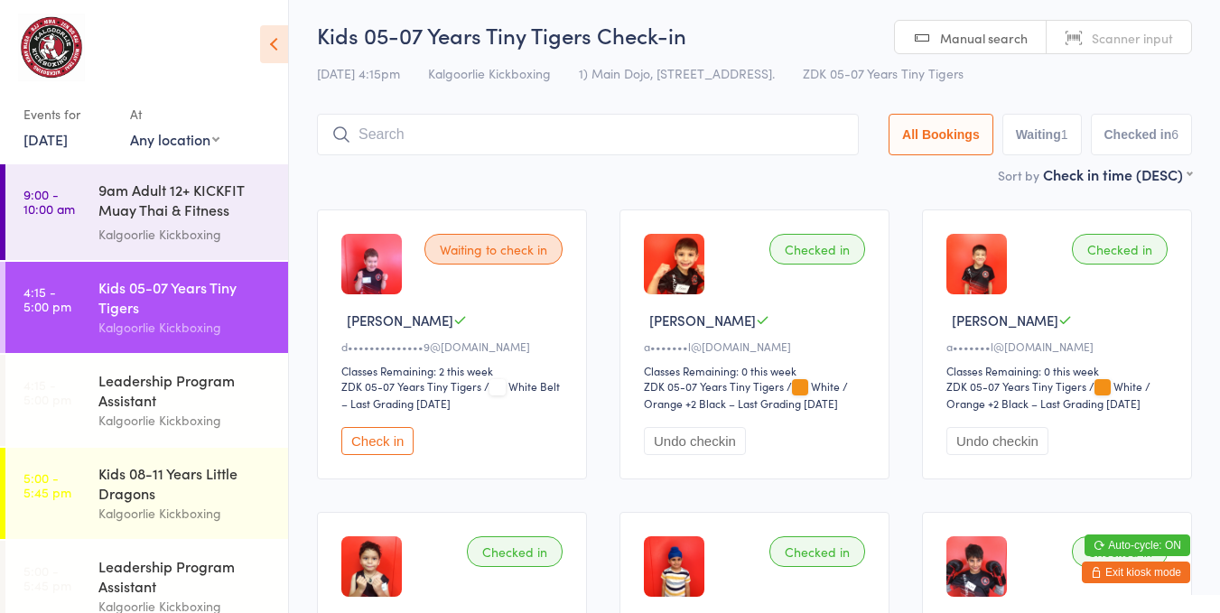
scroll to position [10, 0]
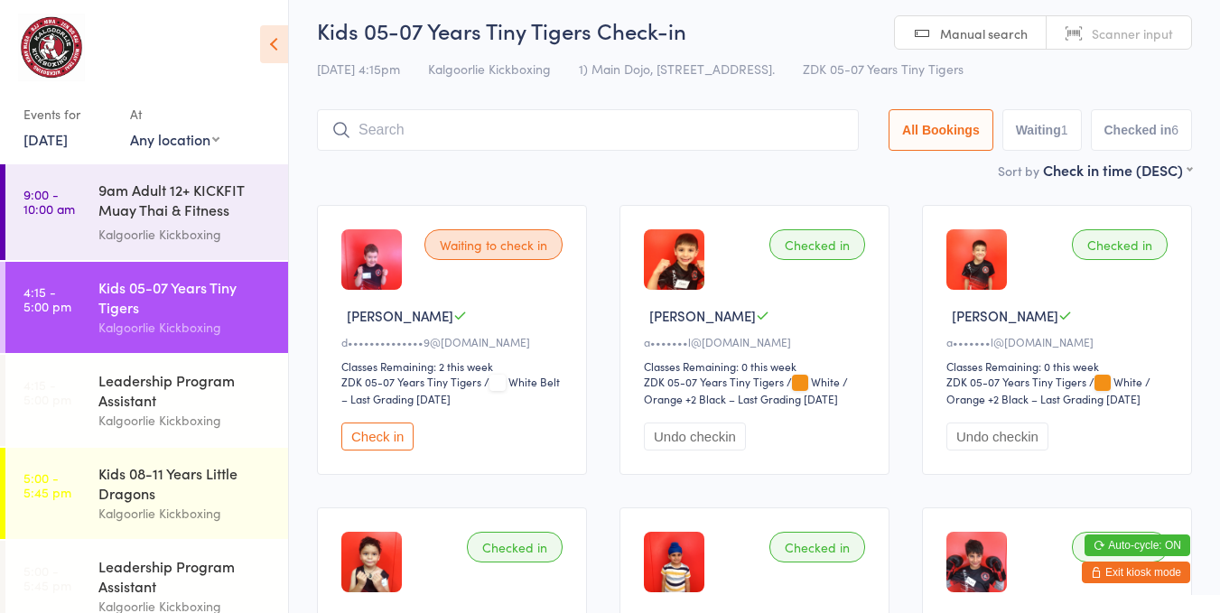
click at [504, 237] on div "Waiting to check in" at bounding box center [493, 244] width 138 height 31
click at [373, 427] on button "Check in" at bounding box center [377, 437] width 72 height 28
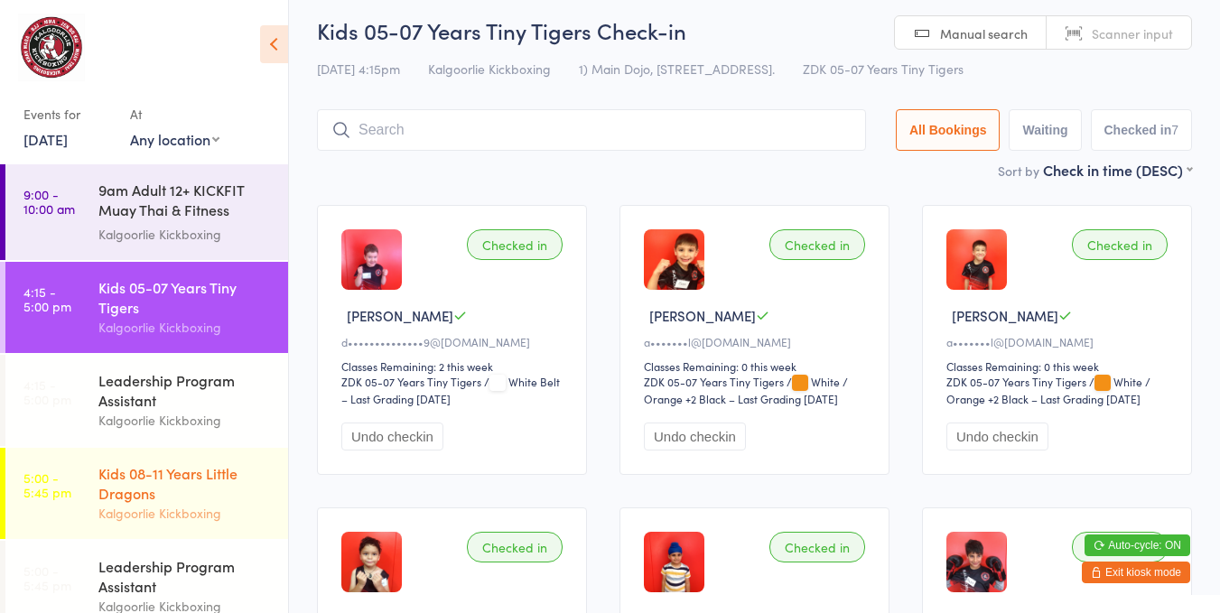
click at [198, 490] on div "Kids 08-11 Years Little Dragons" at bounding box center [185, 483] width 174 height 40
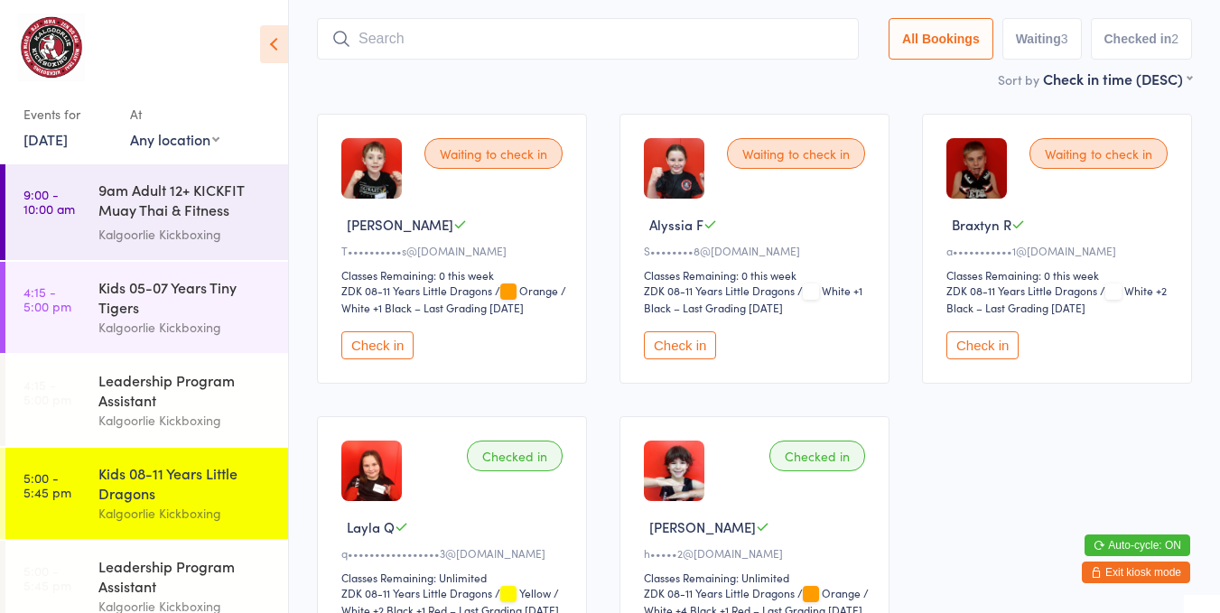
scroll to position [116, 0]
